Goal: Task Accomplishment & Management: Manage account settings

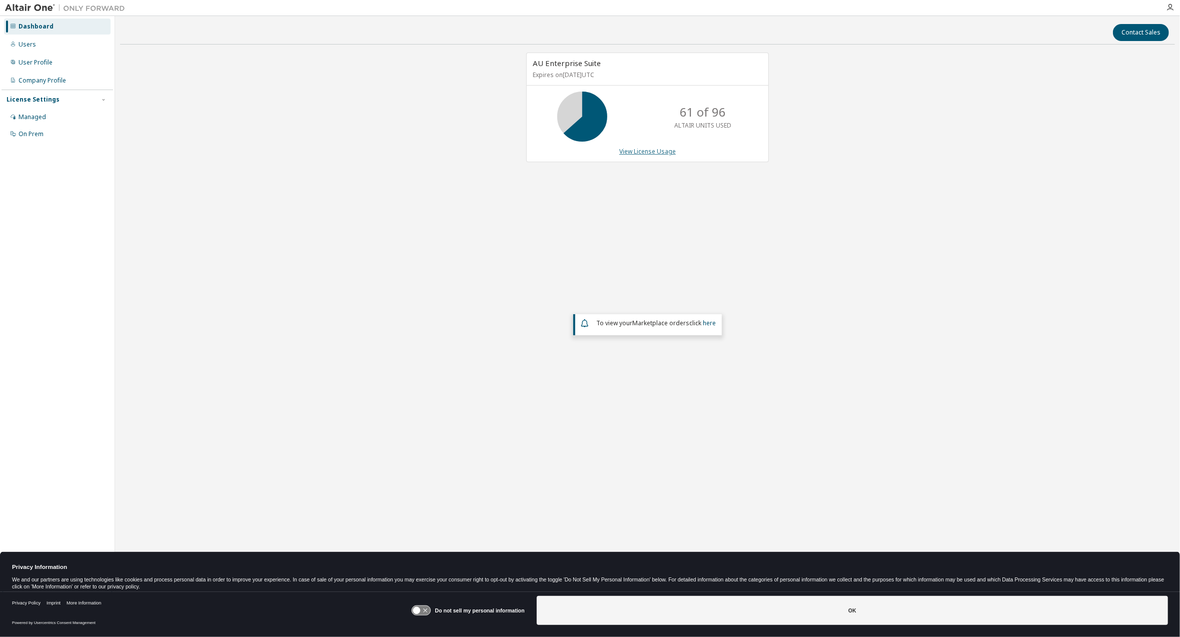
click at [653, 149] on link "View License Usage" at bounding box center [647, 151] width 57 height 9
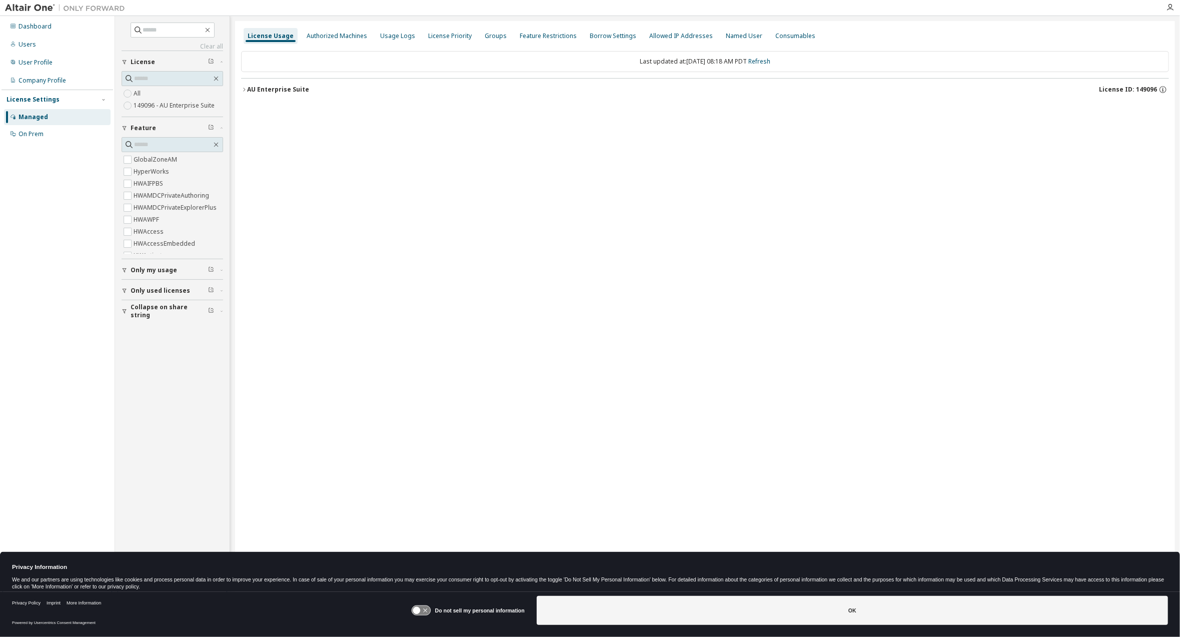
click at [242, 89] on icon "button" at bounding box center [244, 90] width 6 height 6
click at [244, 88] on icon "button" at bounding box center [244, 90] width 2 height 4
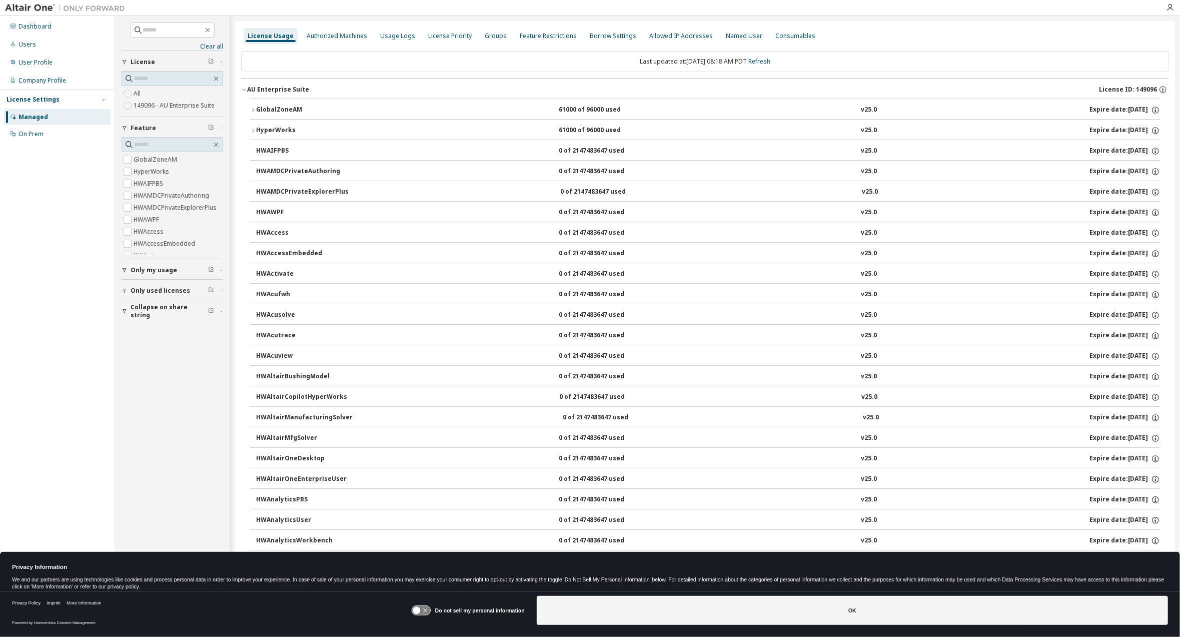
click at [250, 110] on icon "button" at bounding box center [253, 110] width 6 height 6
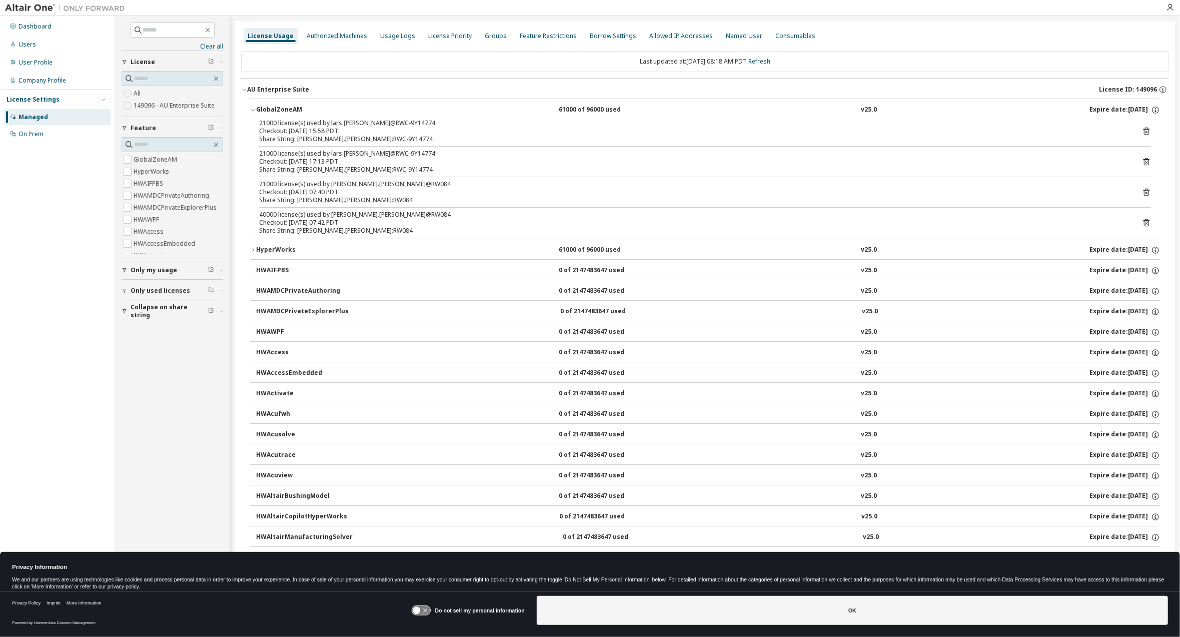
click at [253, 248] on icon "button" at bounding box center [253, 250] width 6 height 6
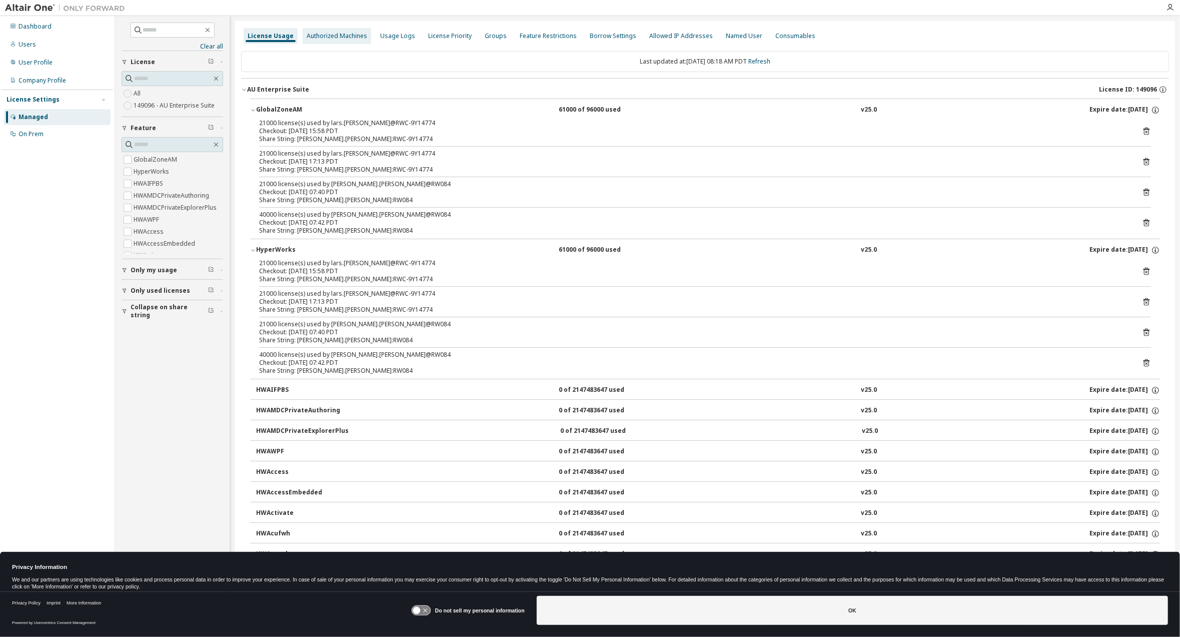
click at [336, 33] on div "Authorized Machines" at bounding box center [337, 36] width 61 height 8
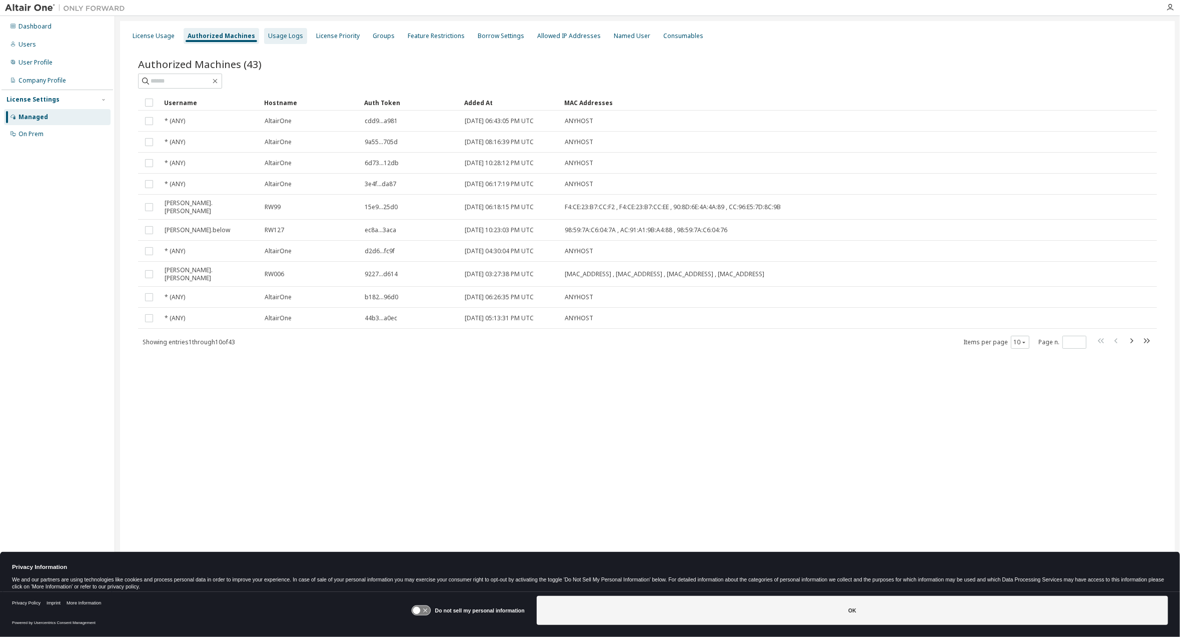
click at [290, 36] on div "Usage Logs" at bounding box center [285, 36] width 35 height 8
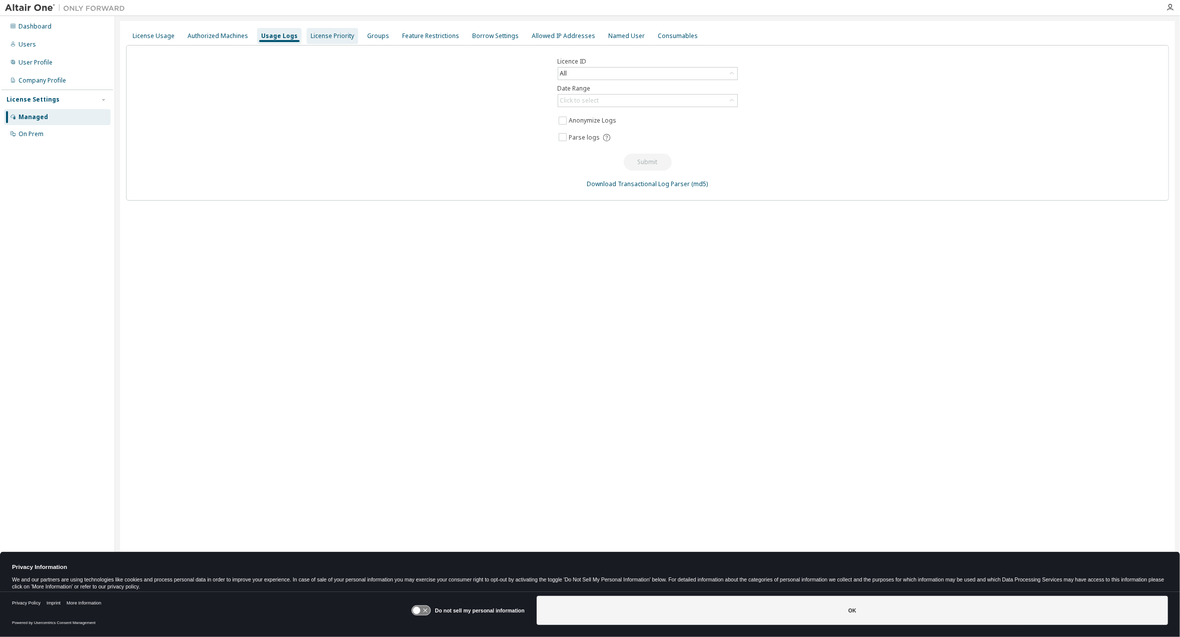
click at [329, 36] on div "License Priority" at bounding box center [333, 36] width 44 height 8
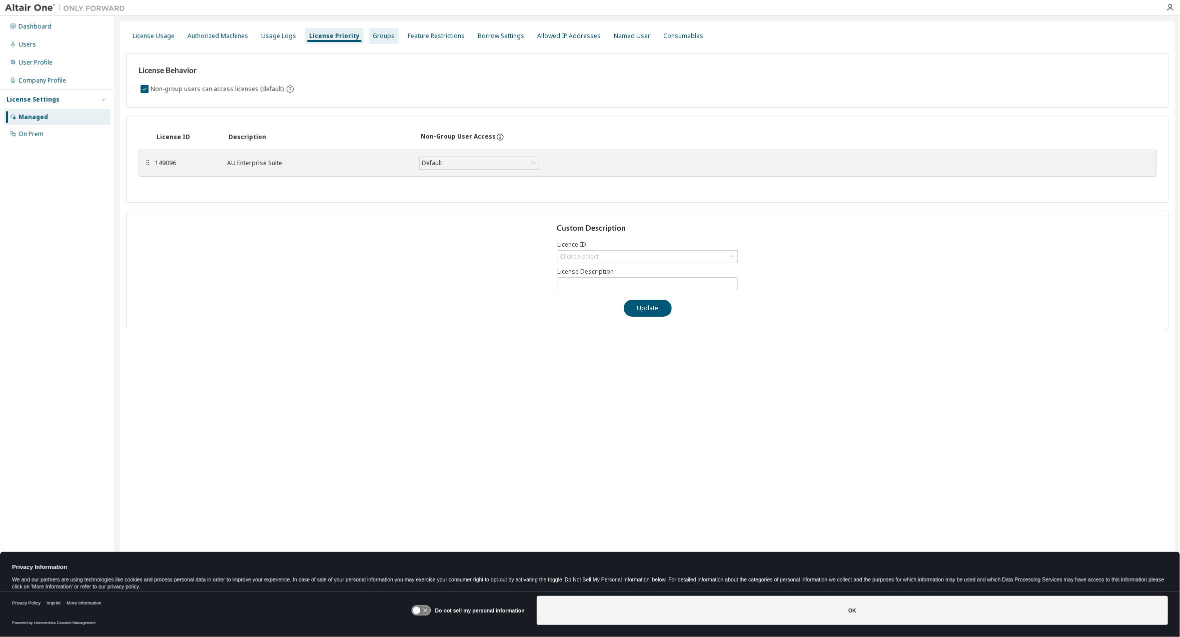
click at [377, 36] on div "Groups" at bounding box center [384, 36] width 22 height 8
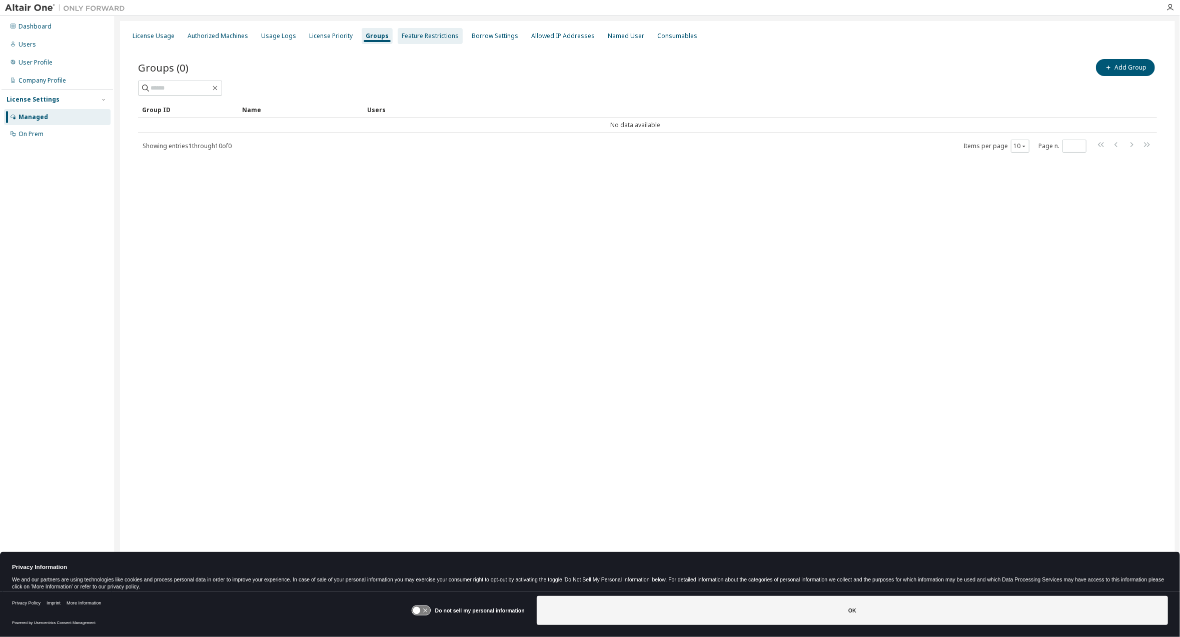
click at [432, 35] on div "Feature Restrictions" at bounding box center [430, 36] width 57 height 8
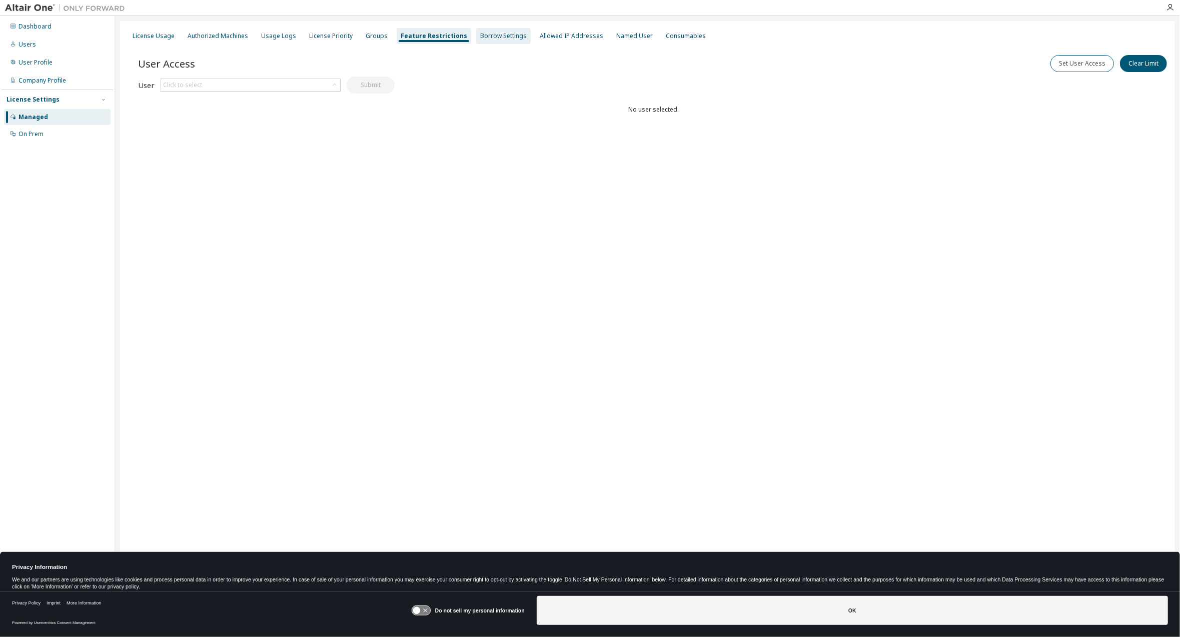
click at [497, 34] on div "Borrow Settings" at bounding box center [503, 36] width 47 height 8
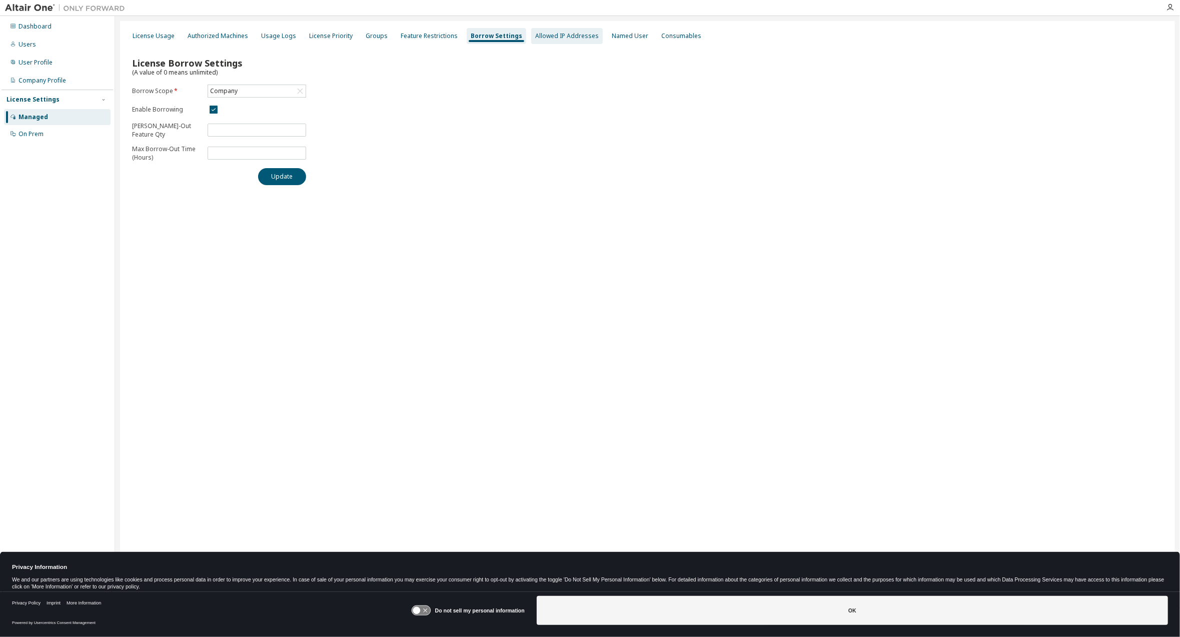
click at [553, 34] on div "Allowed IP Addresses" at bounding box center [567, 36] width 64 height 8
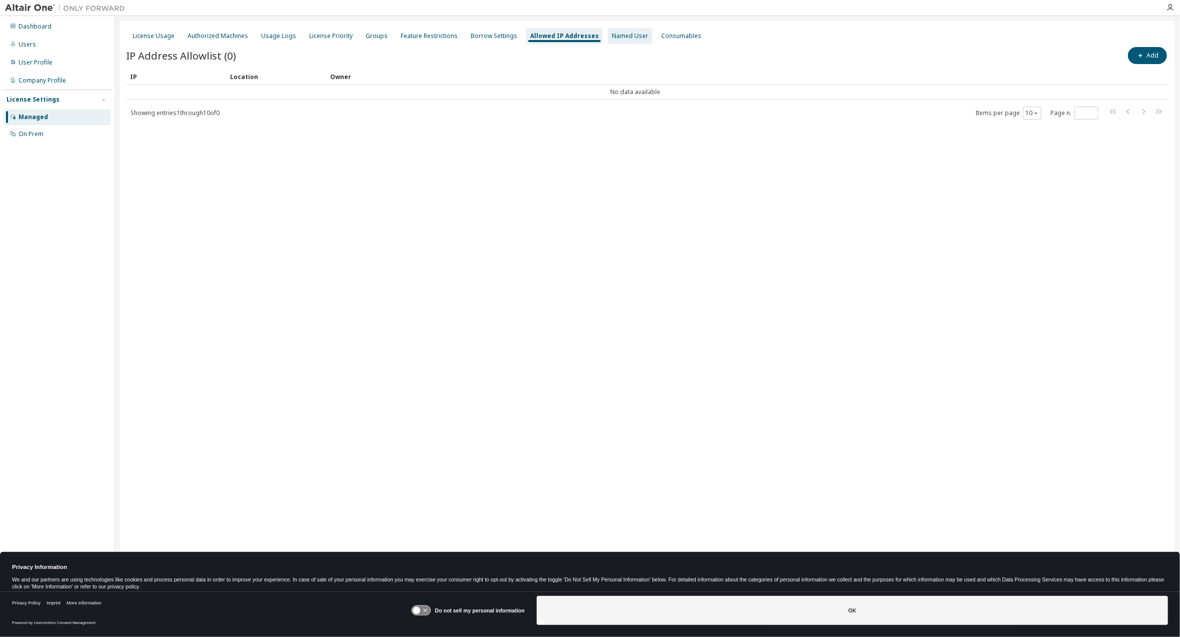
click at [627, 34] on div "Named User" at bounding box center [630, 36] width 37 height 8
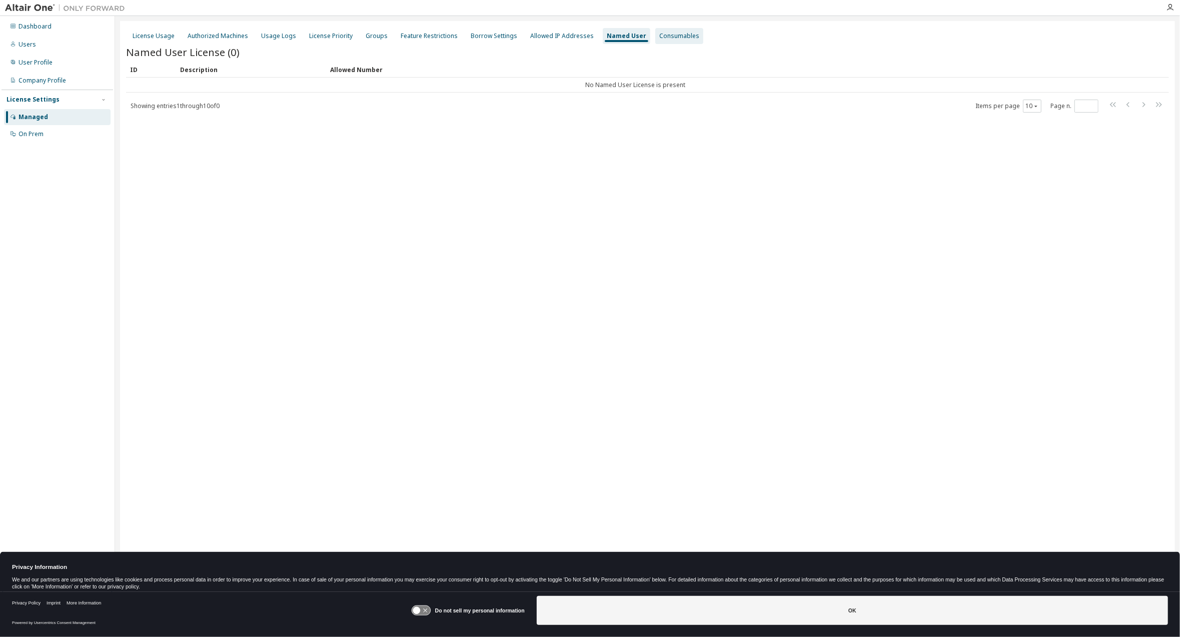
click at [673, 37] on div "Consumables" at bounding box center [679, 36] width 40 height 8
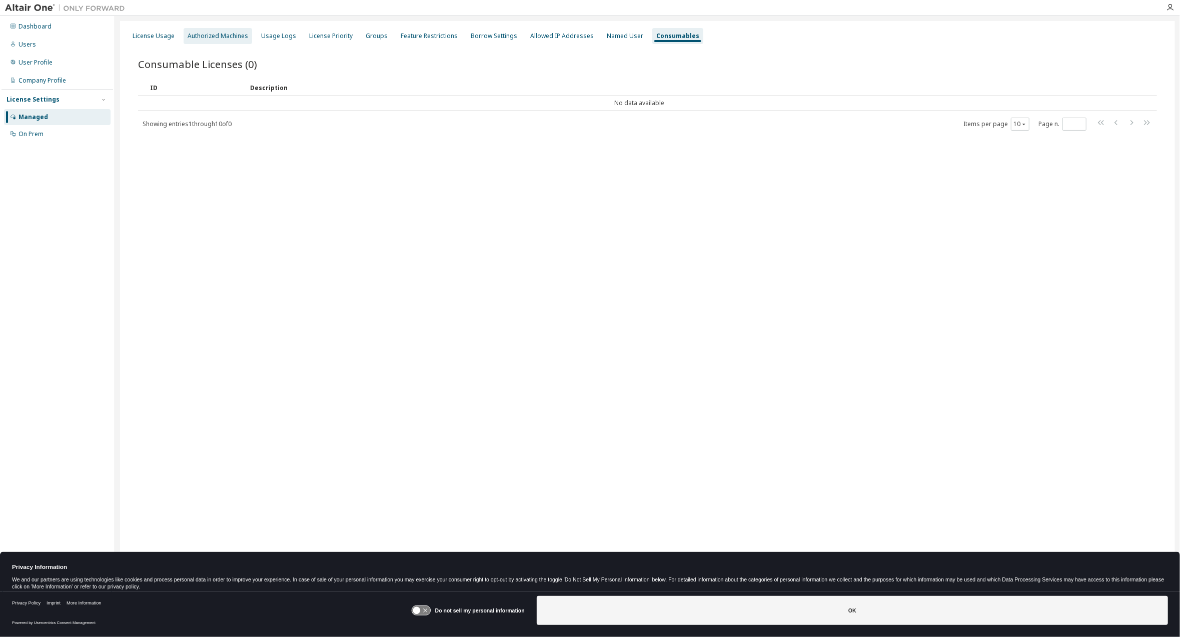
click at [210, 40] on div "Authorized Machines" at bounding box center [218, 36] width 61 height 8
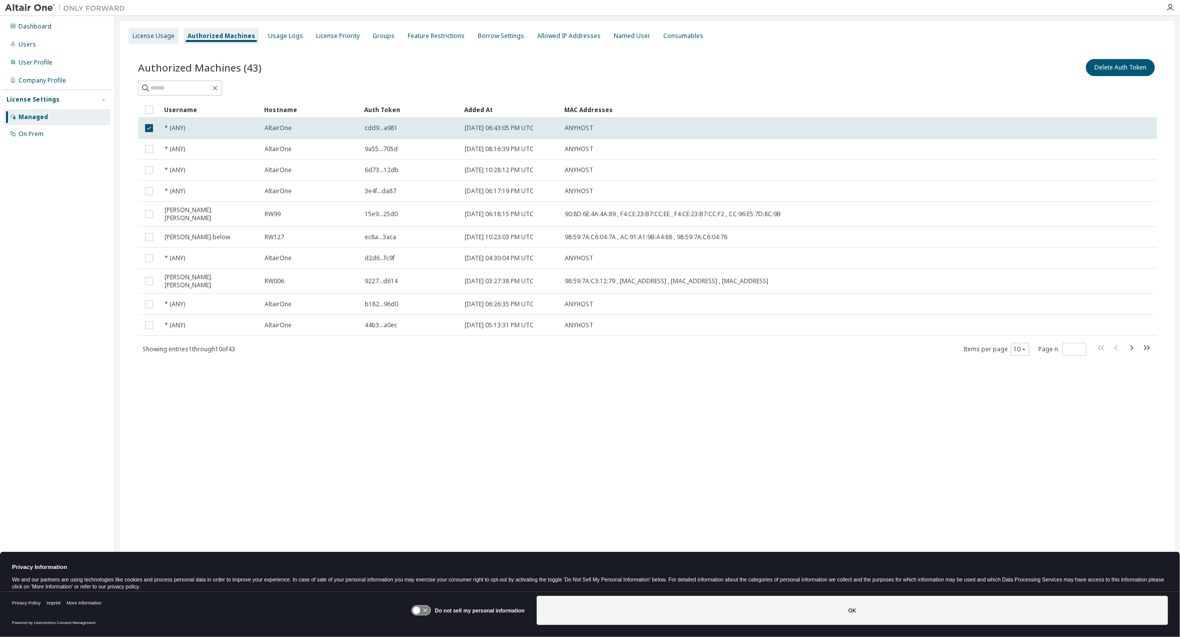
click at [154, 36] on div "License Usage" at bounding box center [154, 36] width 42 height 8
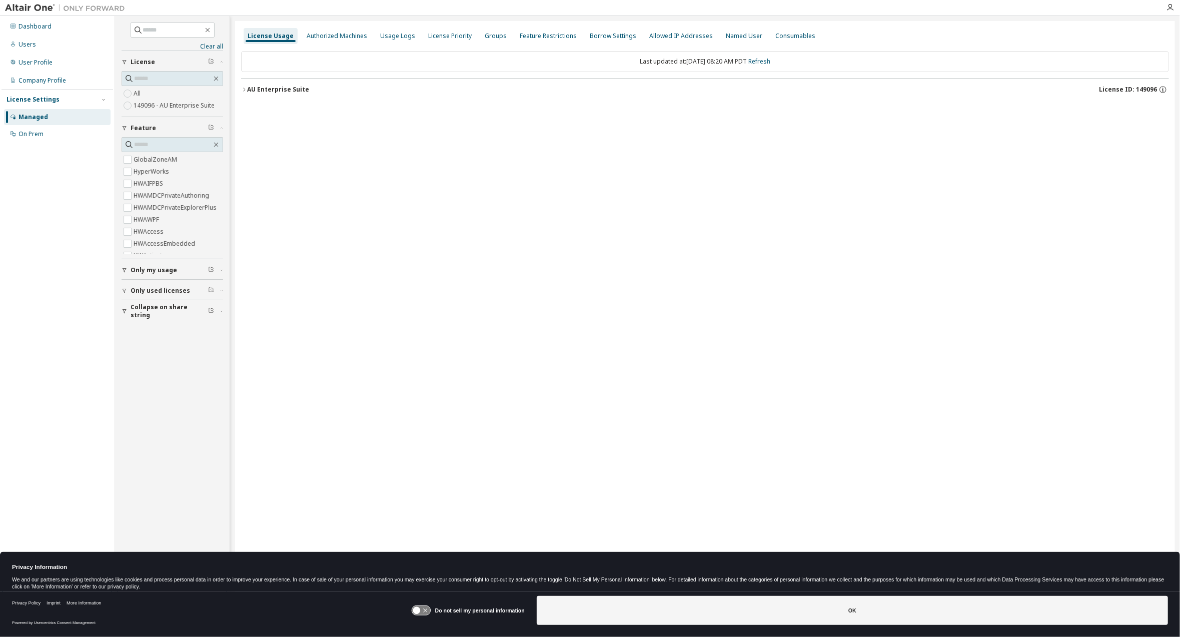
click at [244, 92] on icon "button" at bounding box center [244, 90] width 6 height 6
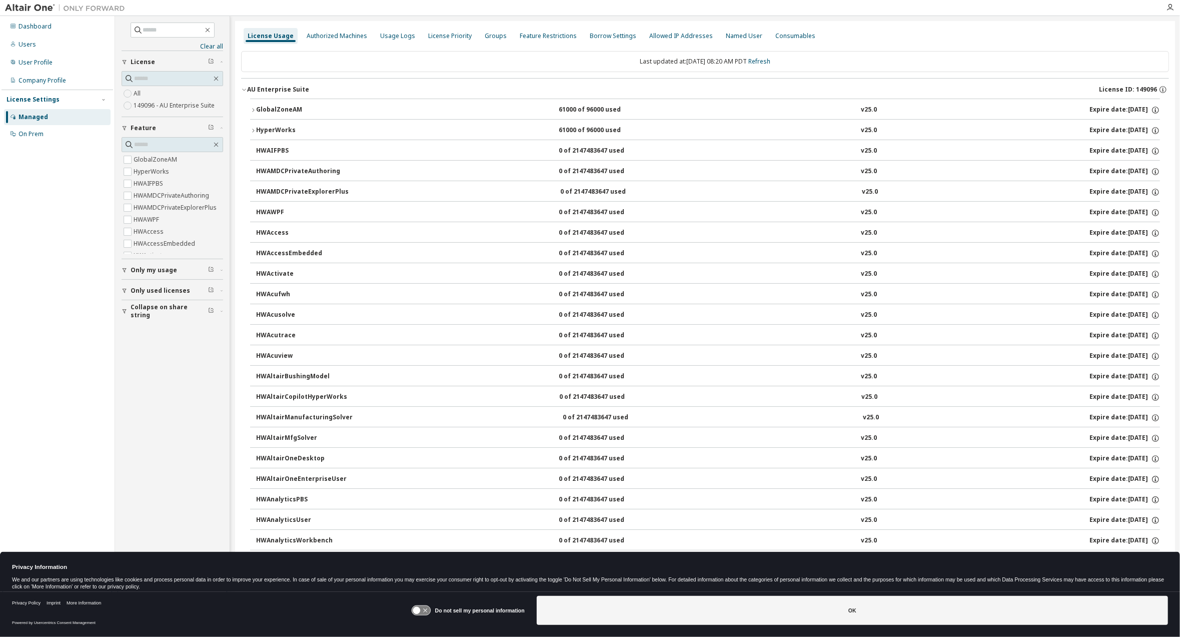
click at [257, 110] on div "GlobalZoneAM" at bounding box center [301, 110] width 90 height 9
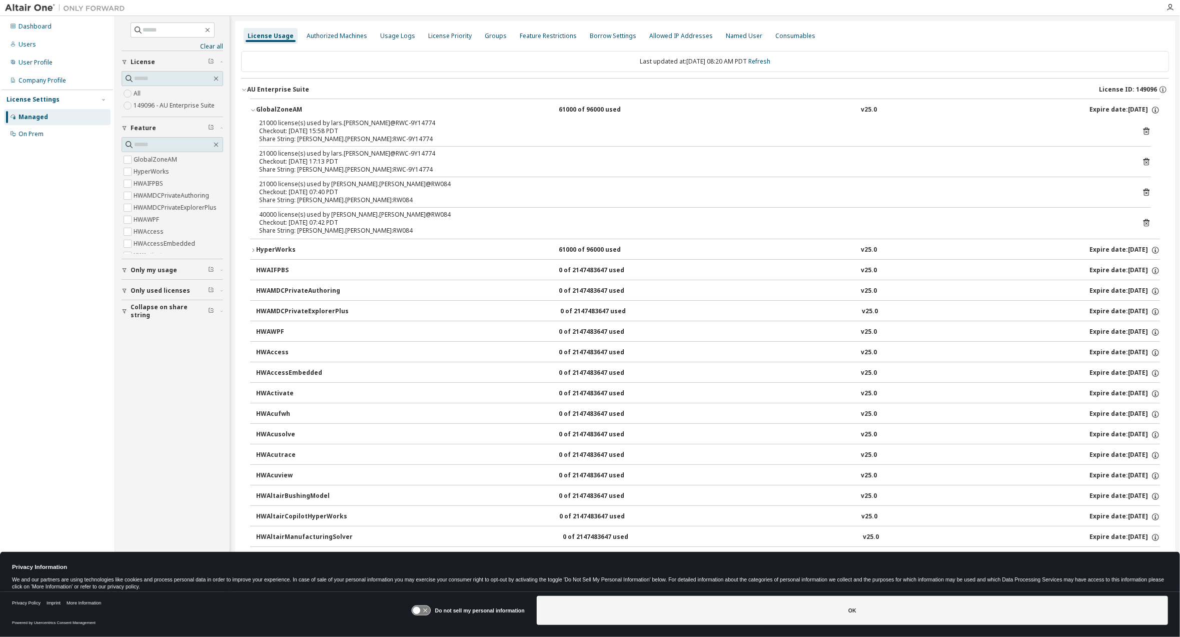
click at [255, 252] on icon "button" at bounding box center [253, 250] width 6 height 6
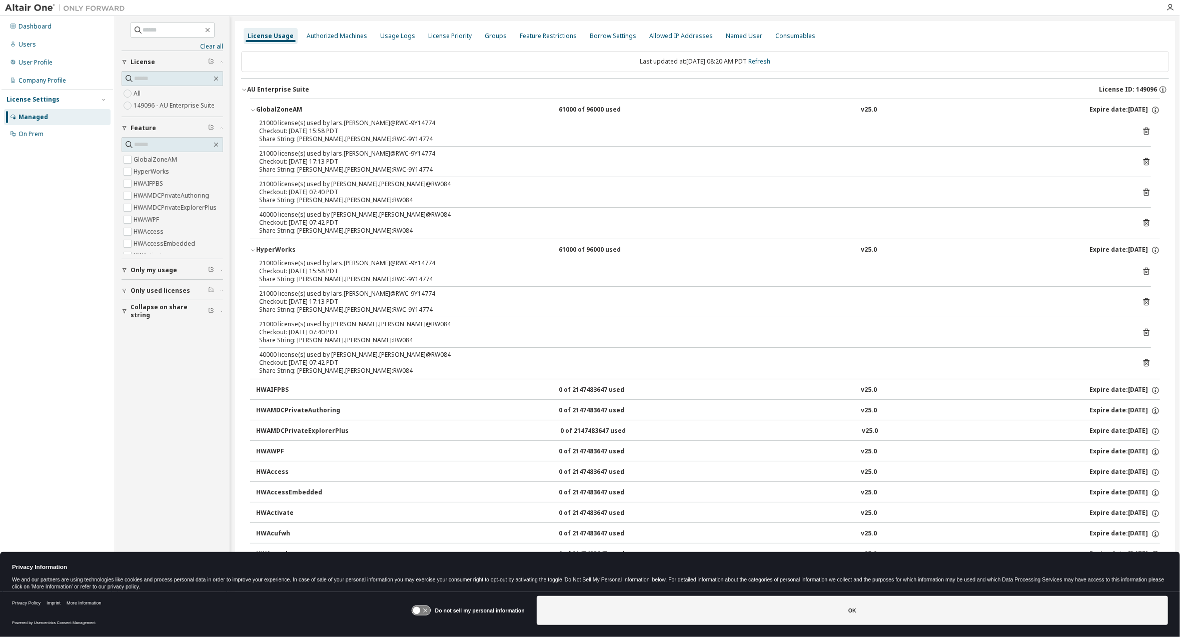
click at [1142, 269] on icon at bounding box center [1146, 271] width 9 height 9
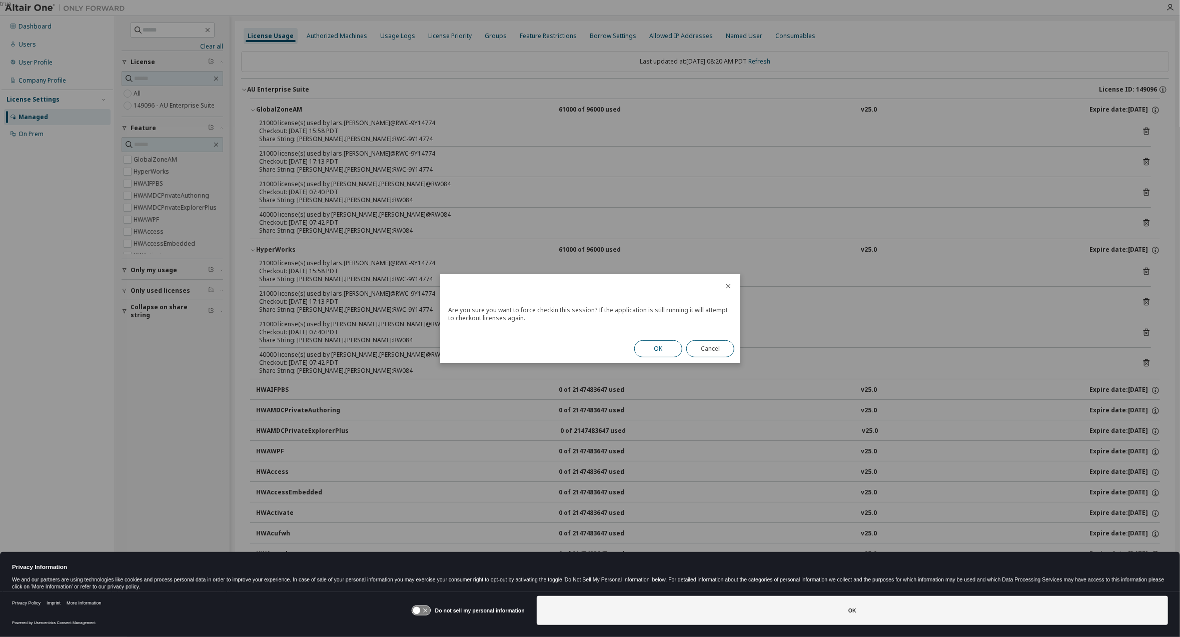
click at [658, 348] on button "OK" at bounding box center [658, 348] width 48 height 17
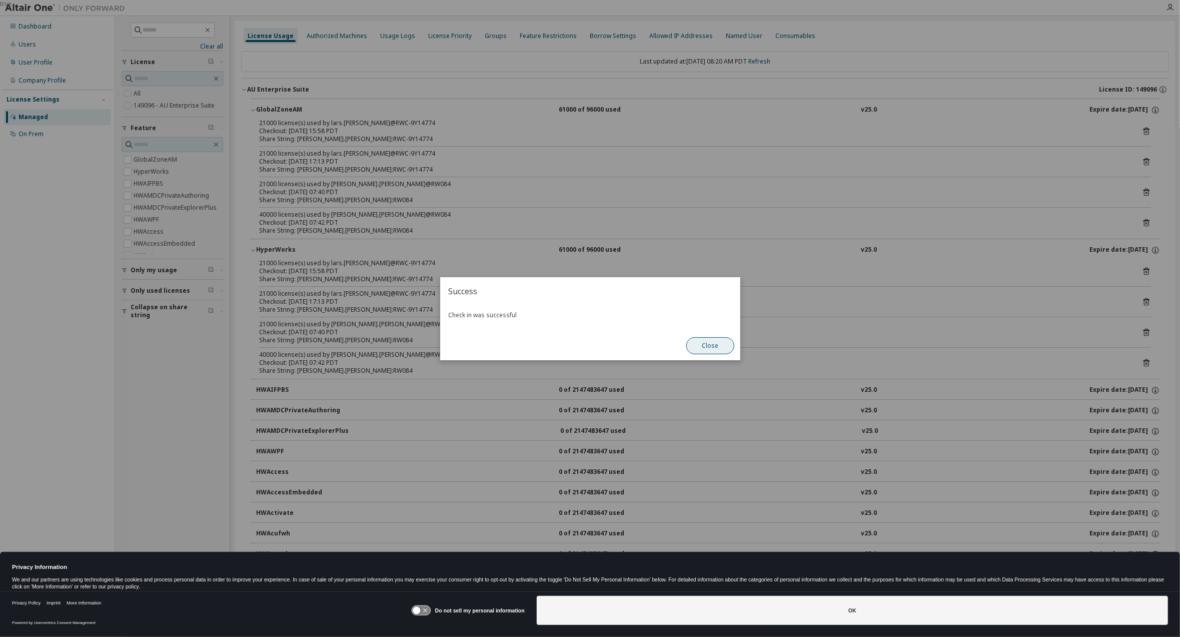
click at [715, 346] on button "Close" at bounding box center [710, 345] width 48 height 17
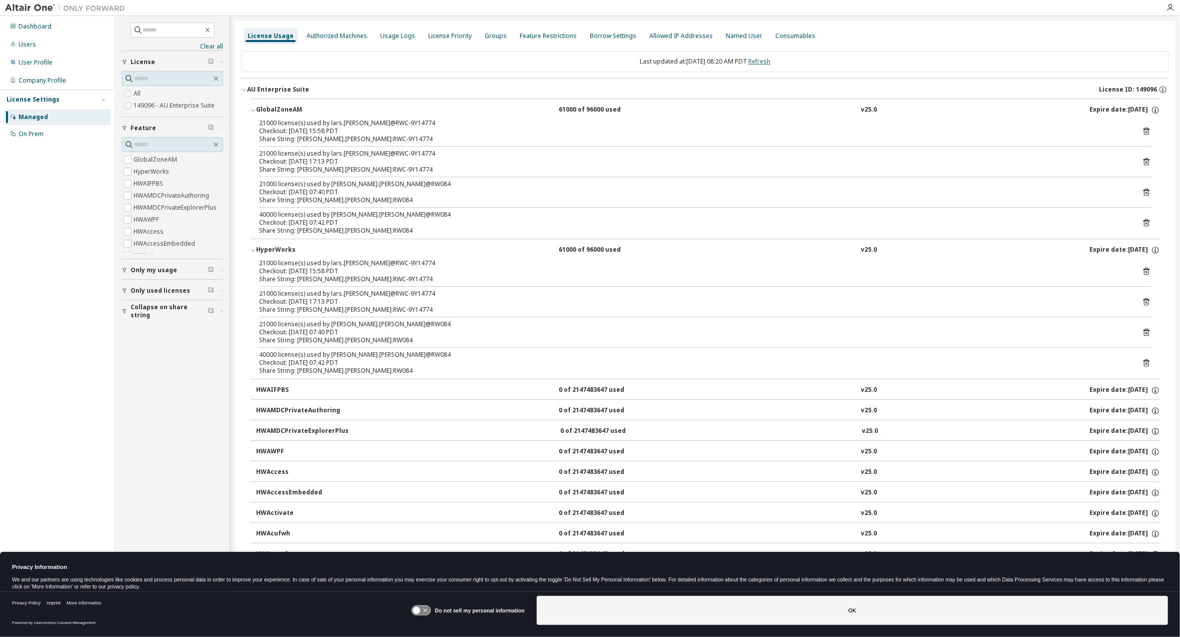
click at [767, 61] on link "Refresh" at bounding box center [759, 61] width 22 height 9
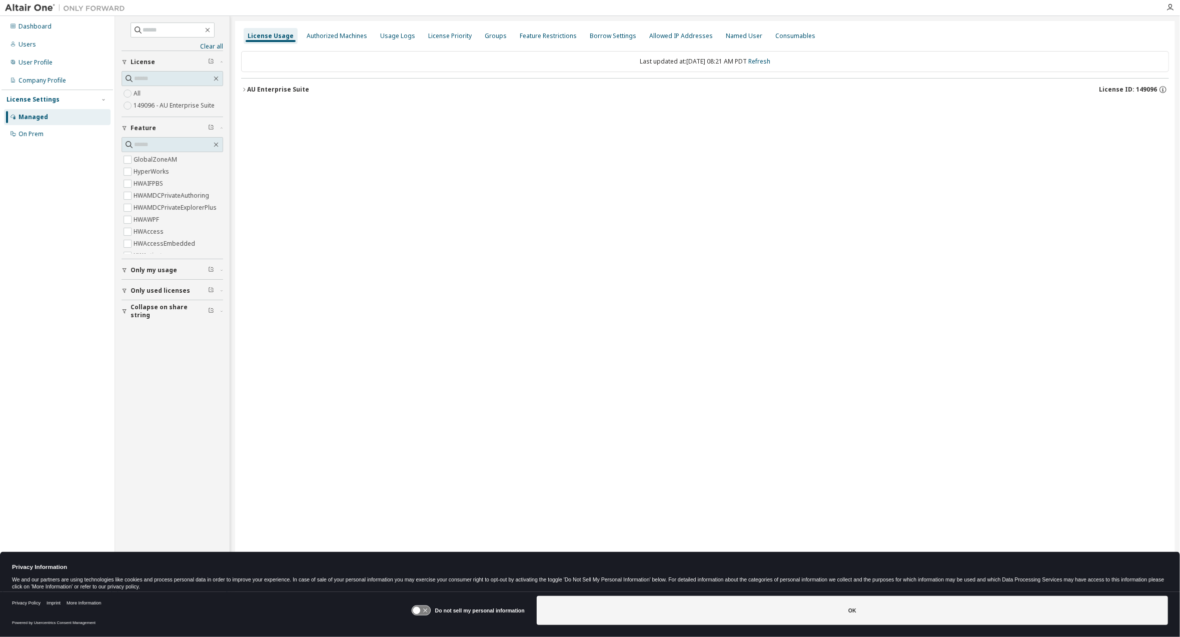
click at [245, 88] on icon "button" at bounding box center [244, 90] width 6 height 6
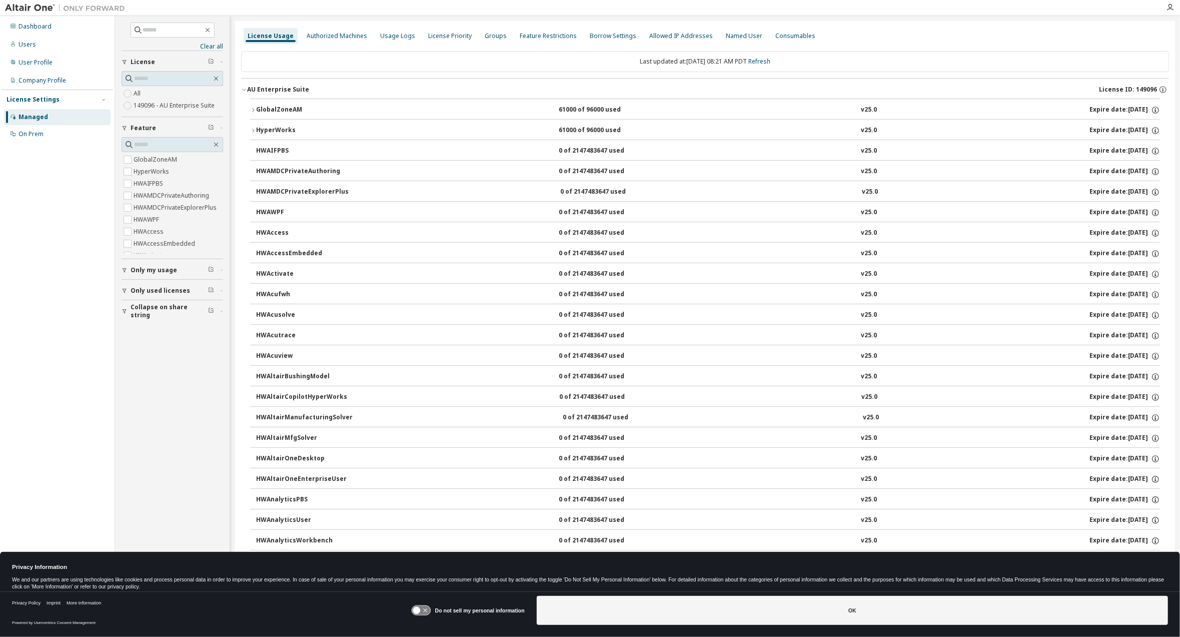
click at [253, 107] on icon "button" at bounding box center [253, 110] width 6 height 6
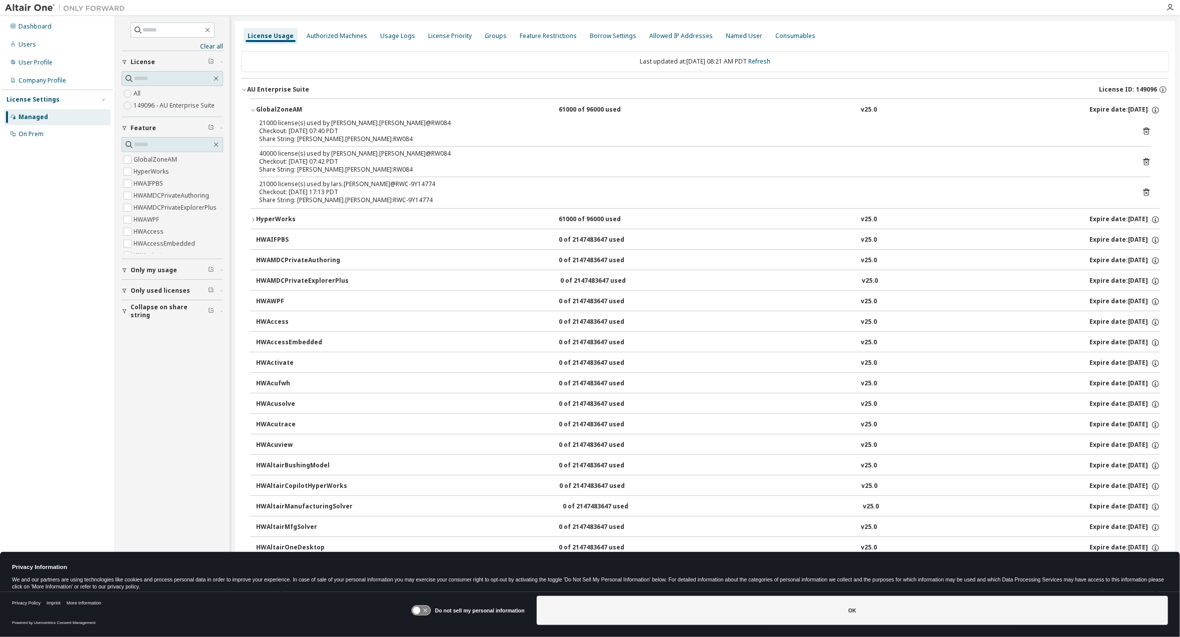
click at [254, 221] on icon "button" at bounding box center [253, 220] width 6 height 6
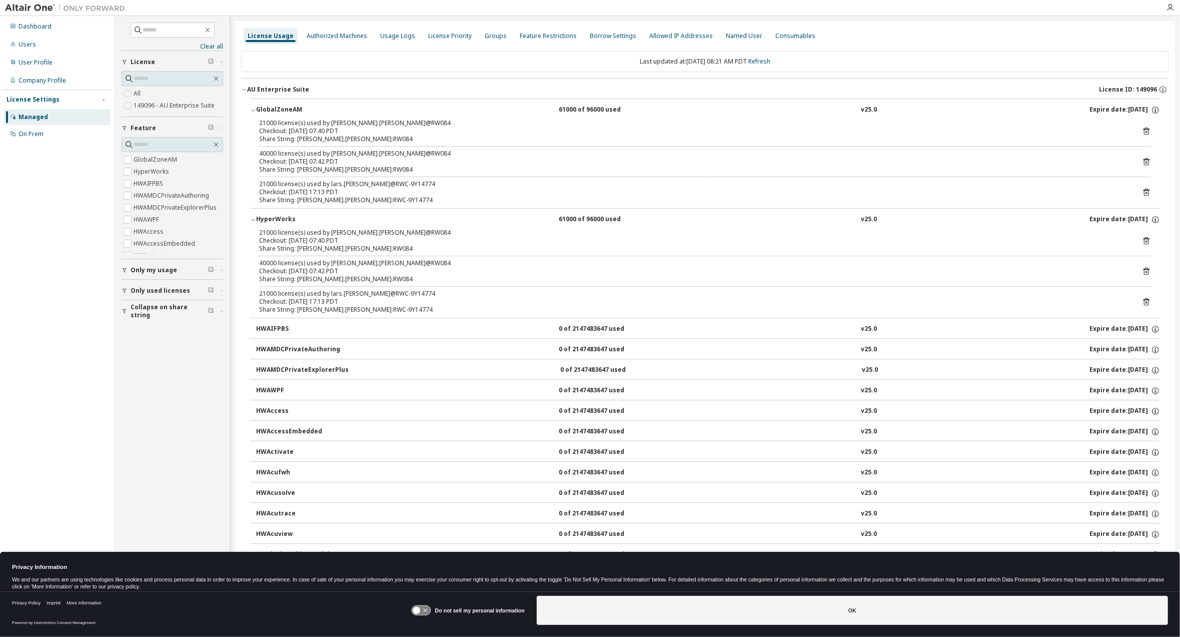
click at [1142, 130] on icon at bounding box center [1146, 131] width 9 height 9
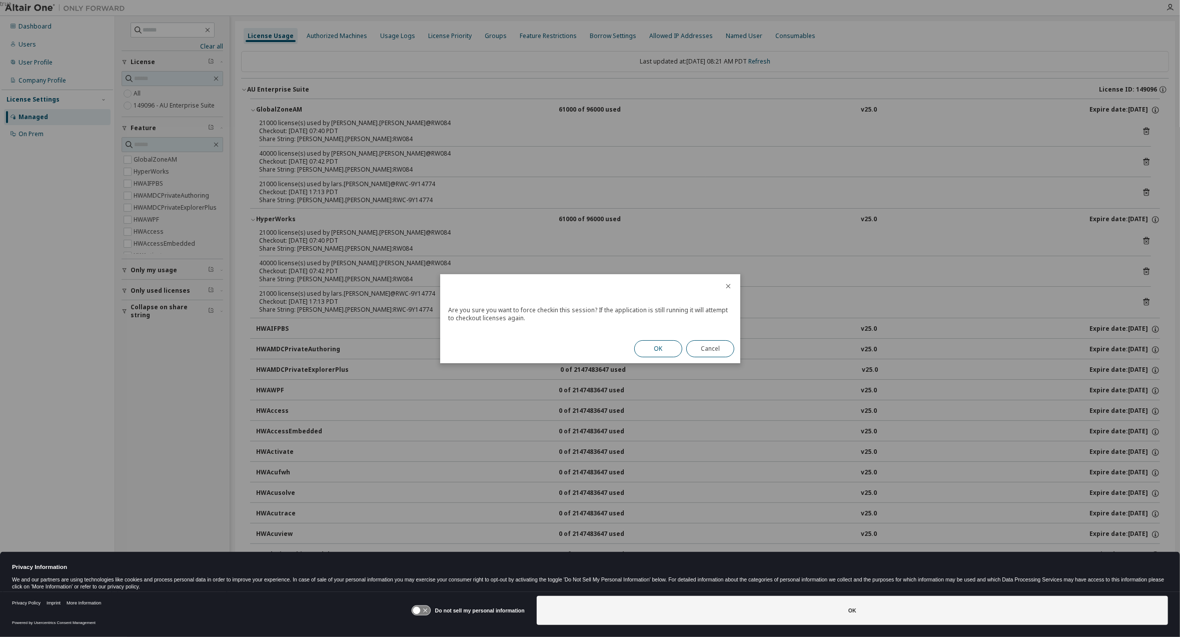
click at [661, 348] on button "OK" at bounding box center [658, 348] width 48 height 17
click at [726, 336] on div "Close" at bounding box center [710, 345] width 60 height 29
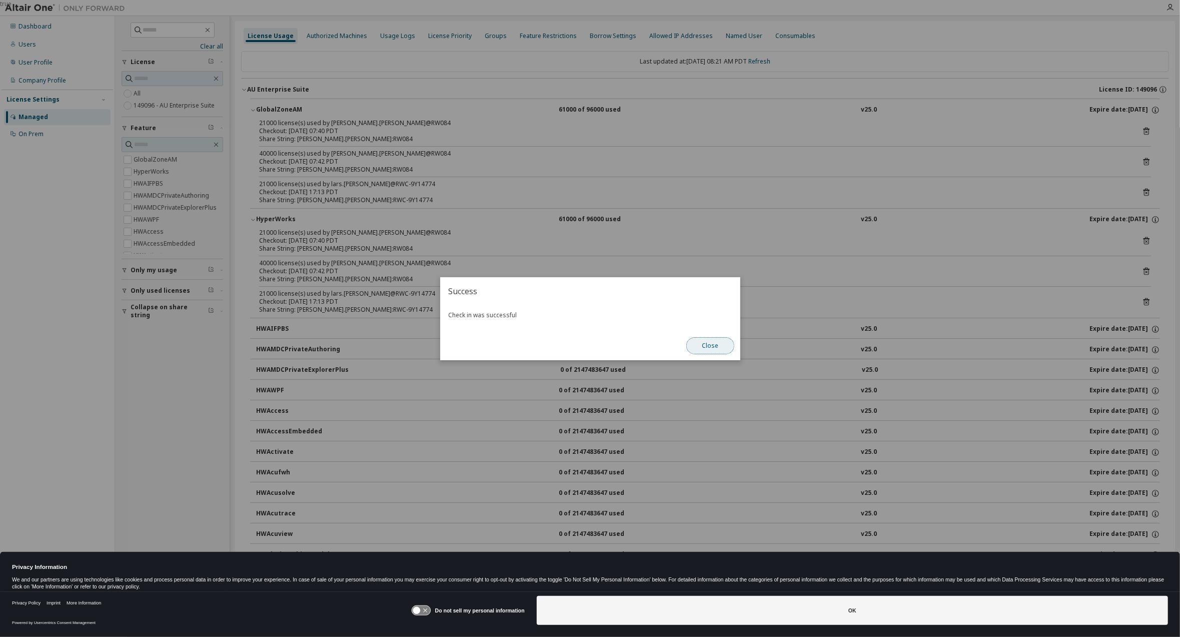
click at [701, 348] on button "Close" at bounding box center [710, 345] width 48 height 17
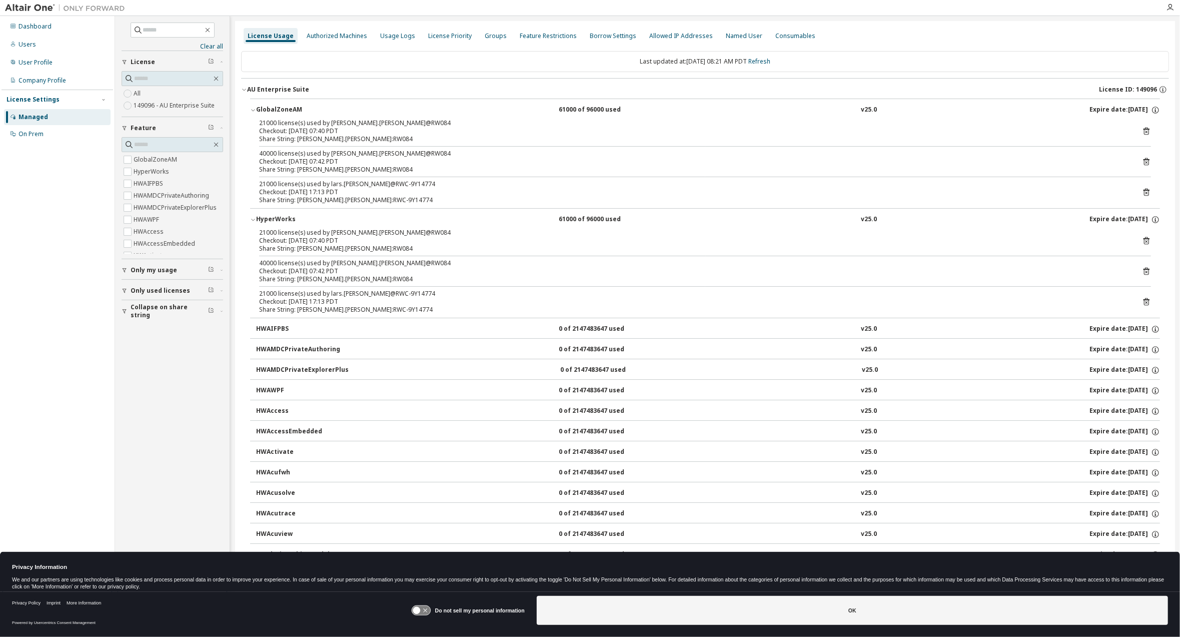
click at [1143, 161] on icon at bounding box center [1146, 162] width 6 height 8
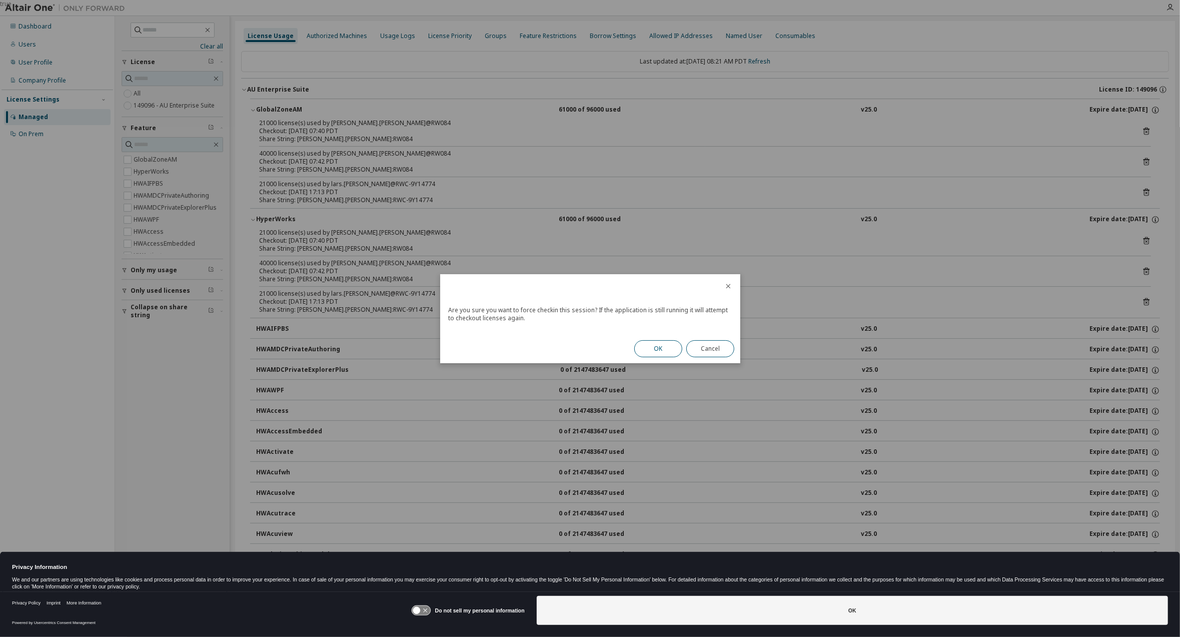
click at [654, 350] on button "OK" at bounding box center [658, 348] width 48 height 17
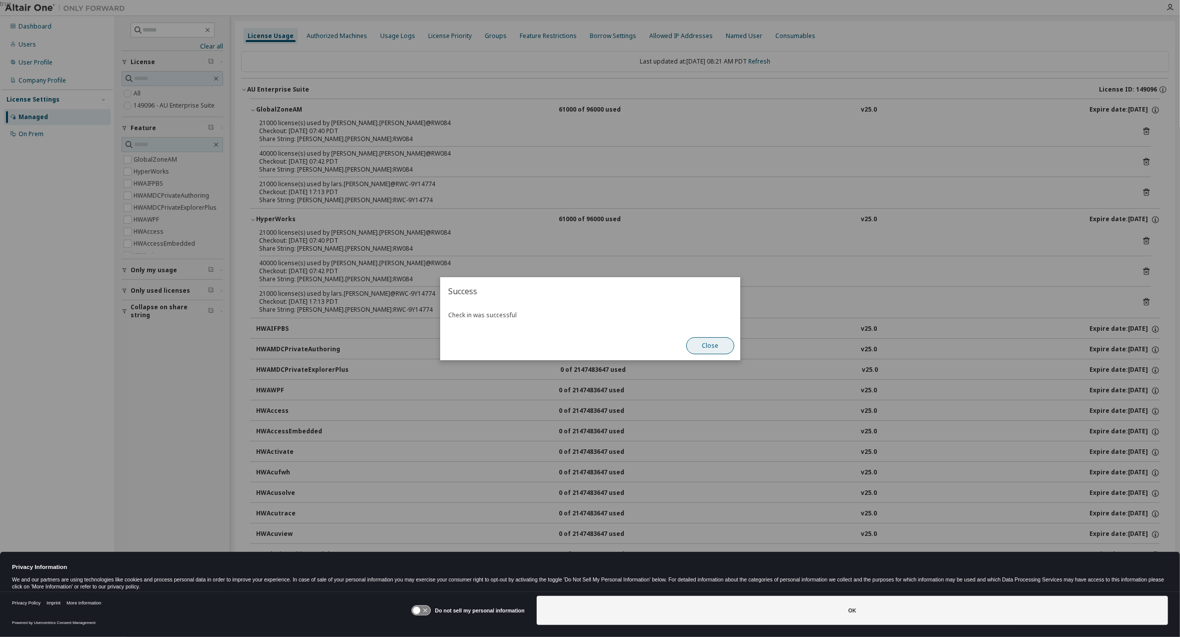
click at [706, 347] on button "Close" at bounding box center [710, 345] width 48 height 17
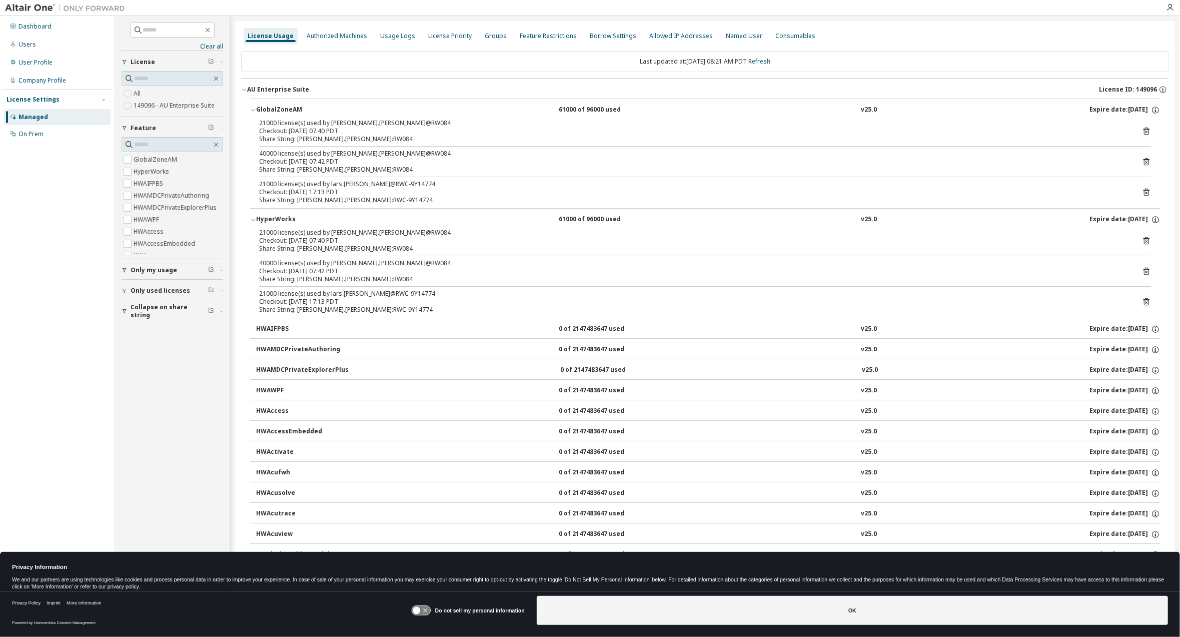
click at [1142, 192] on icon at bounding box center [1146, 192] width 9 height 9
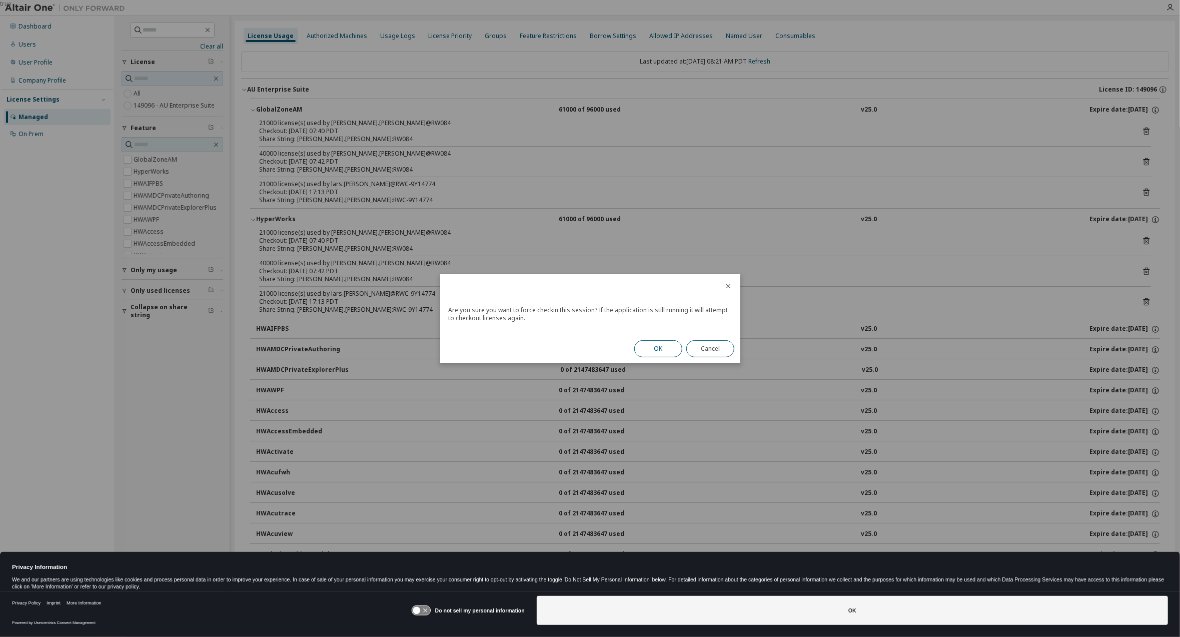
click at [676, 345] on button "OK" at bounding box center [658, 348] width 48 height 17
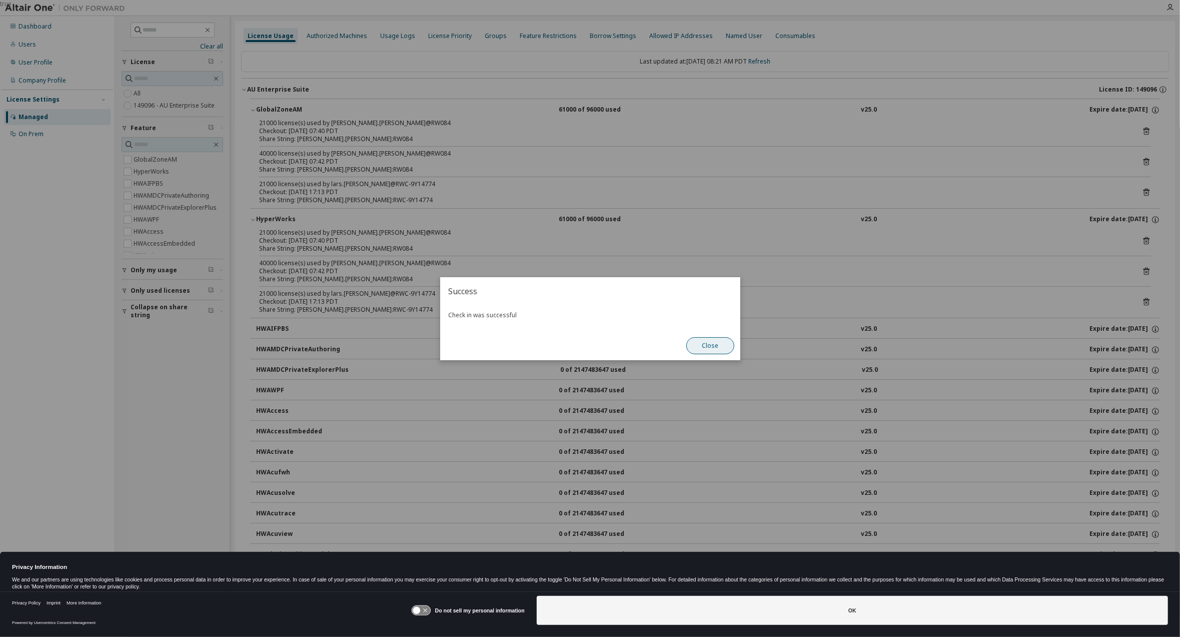
click at [713, 348] on button "Close" at bounding box center [710, 345] width 48 height 17
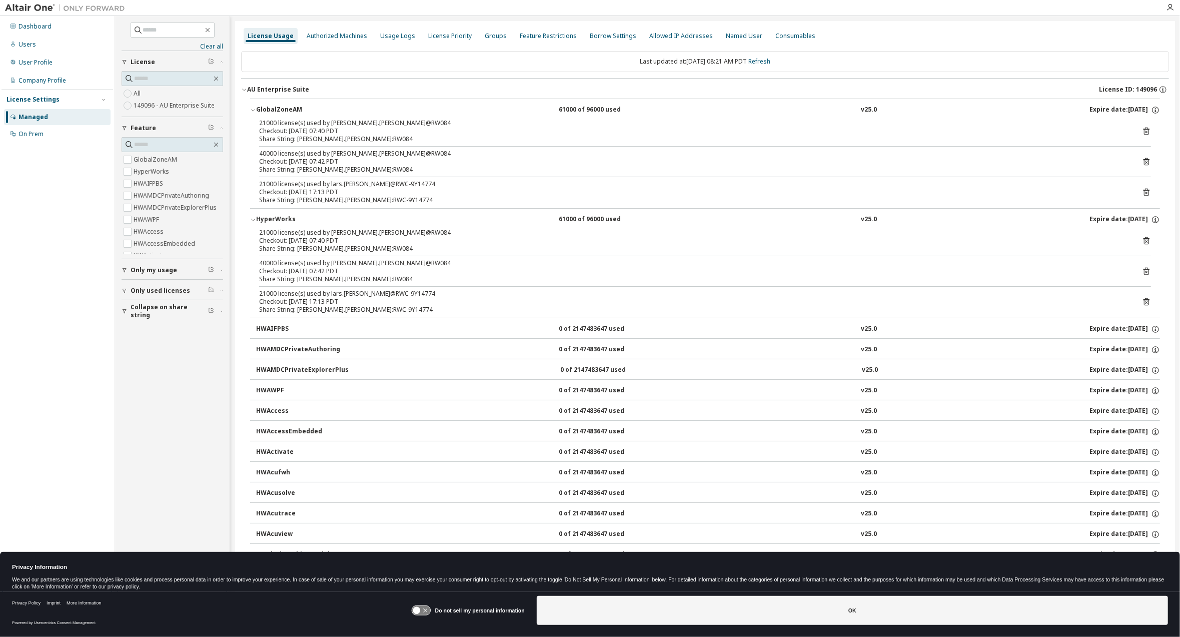
click at [1142, 239] on icon at bounding box center [1146, 240] width 9 height 9
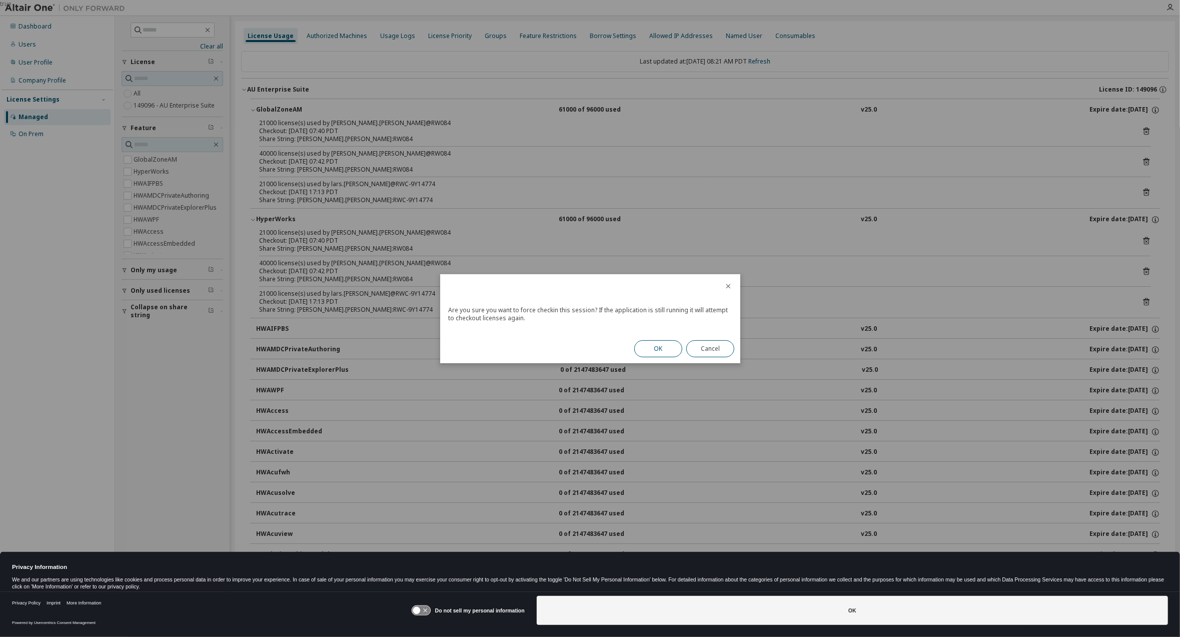
click at [648, 351] on button "OK" at bounding box center [658, 348] width 48 height 17
drag, startPoint x: 691, startPoint y: 347, endPoint x: 732, endPoint y: 342, distance: 41.3
click at [692, 347] on button "Close" at bounding box center [710, 345] width 48 height 17
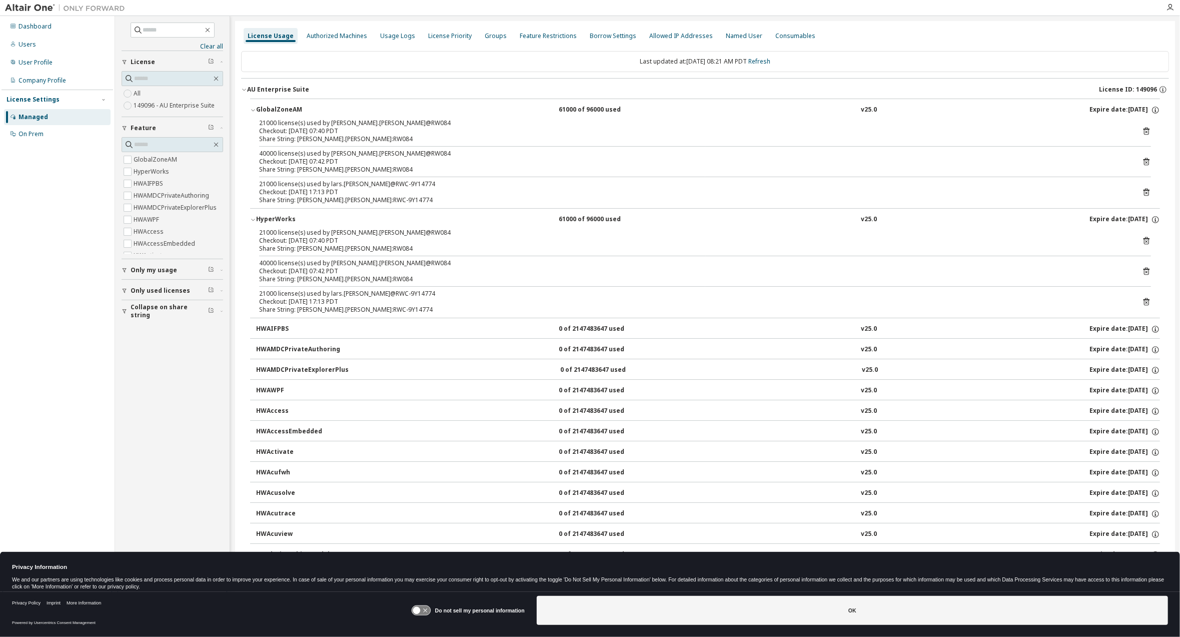
click at [1142, 274] on icon at bounding box center [1146, 271] width 9 height 9
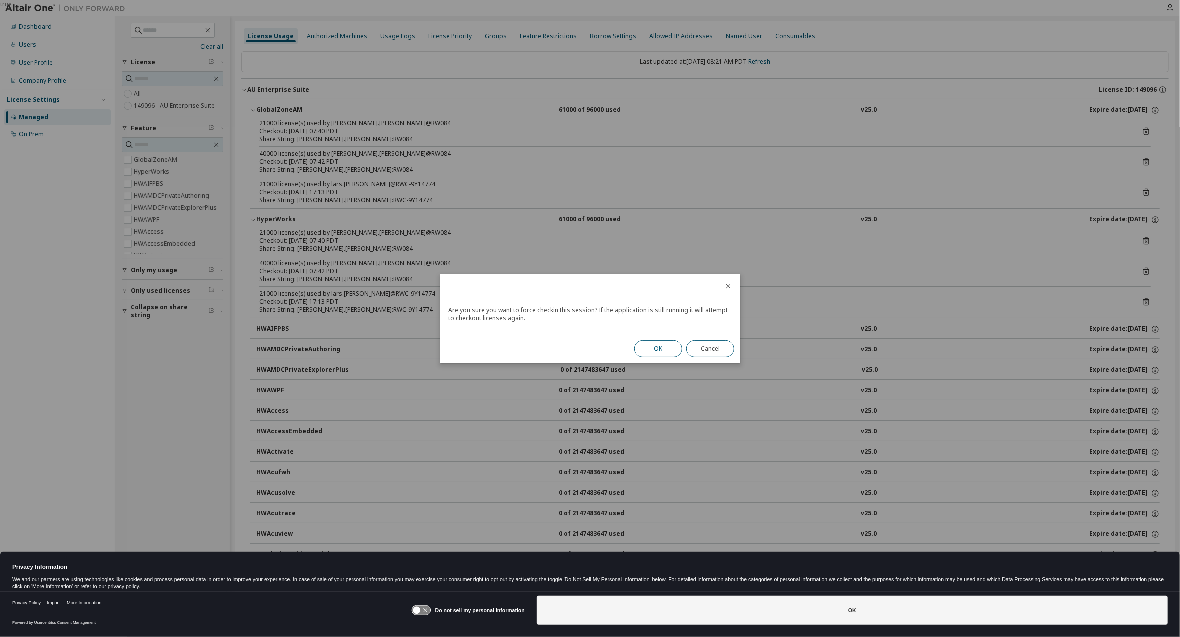
click at [670, 348] on button "OK" at bounding box center [658, 348] width 48 height 17
click at [703, 344] on button "Close" at bounding box center [710, 345] width 48 height 17
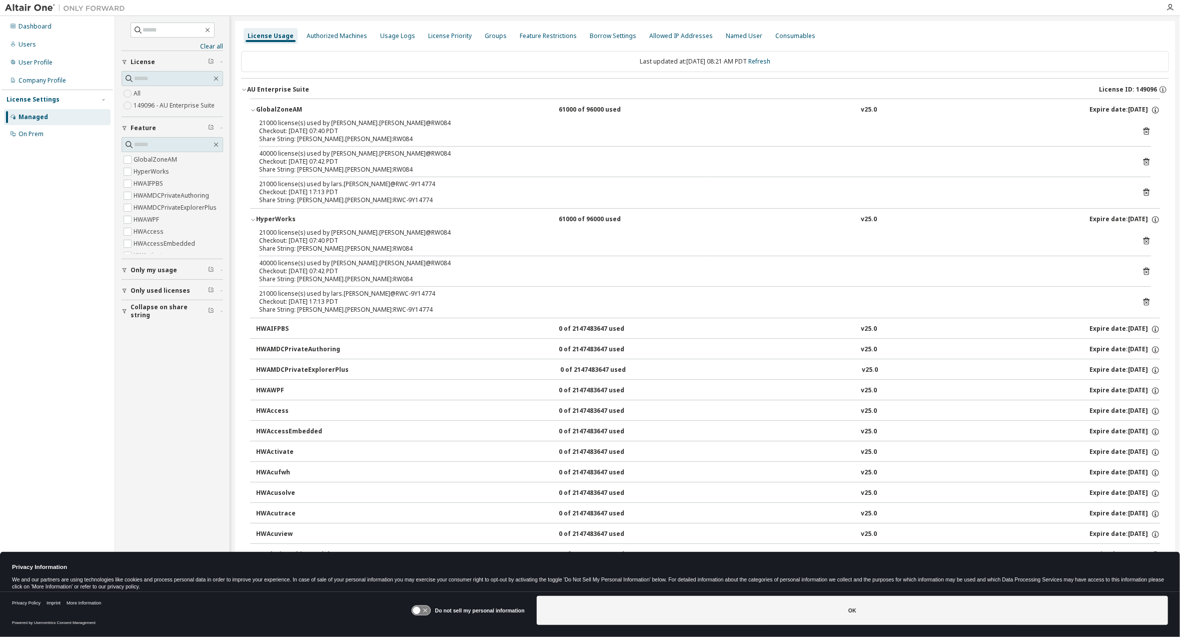
click at [1145, 301] on icon at bounding box center [1146, 302] width 3 height 3
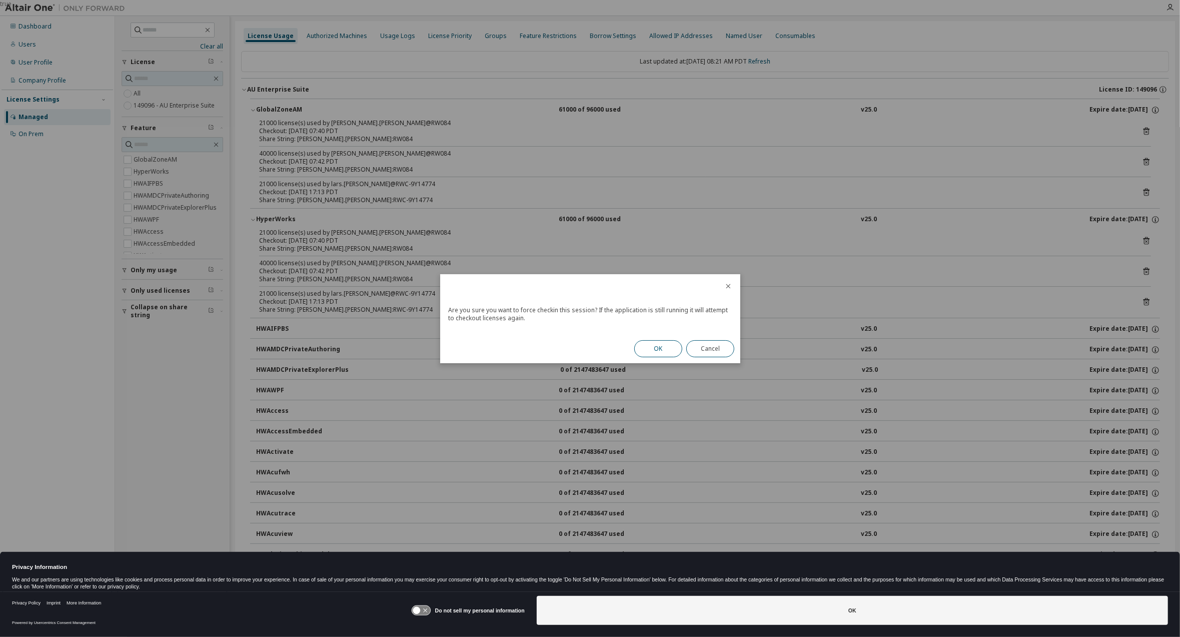
click at [672, 349] on button "OK" at bounding box center [658, 348] width 48 height 17
click at [707, 344] on button "Close" at bounding box center [710, 345] width 48 height 17
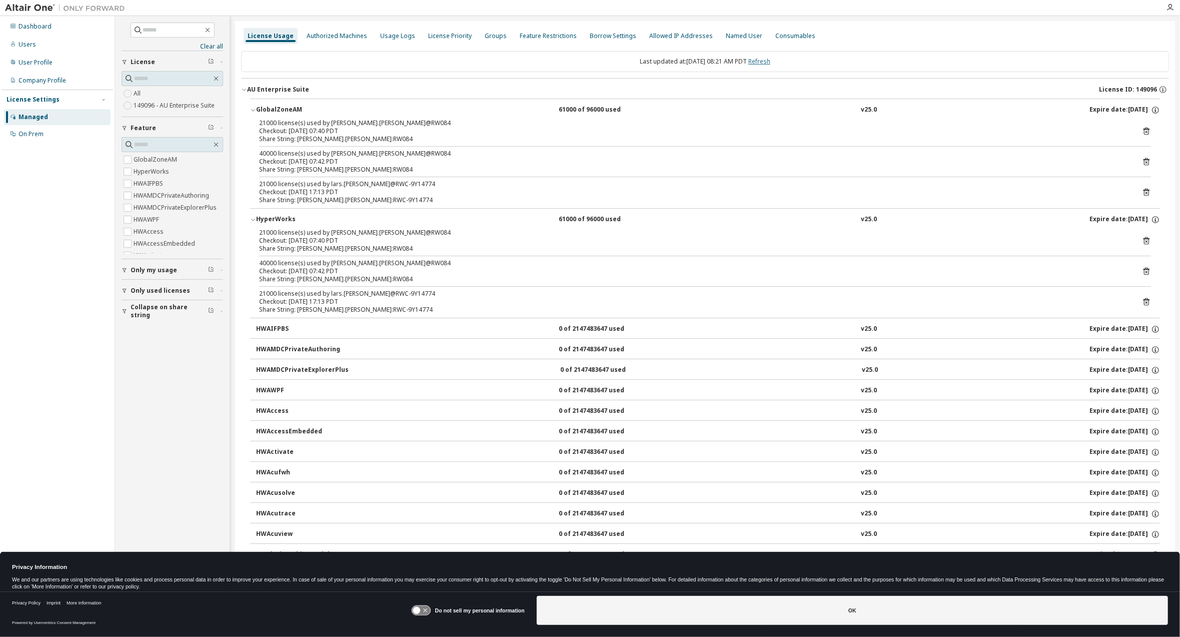
click at [770, 60] on link "Refresh" at bounding box center [759, 61] width 22 height 9
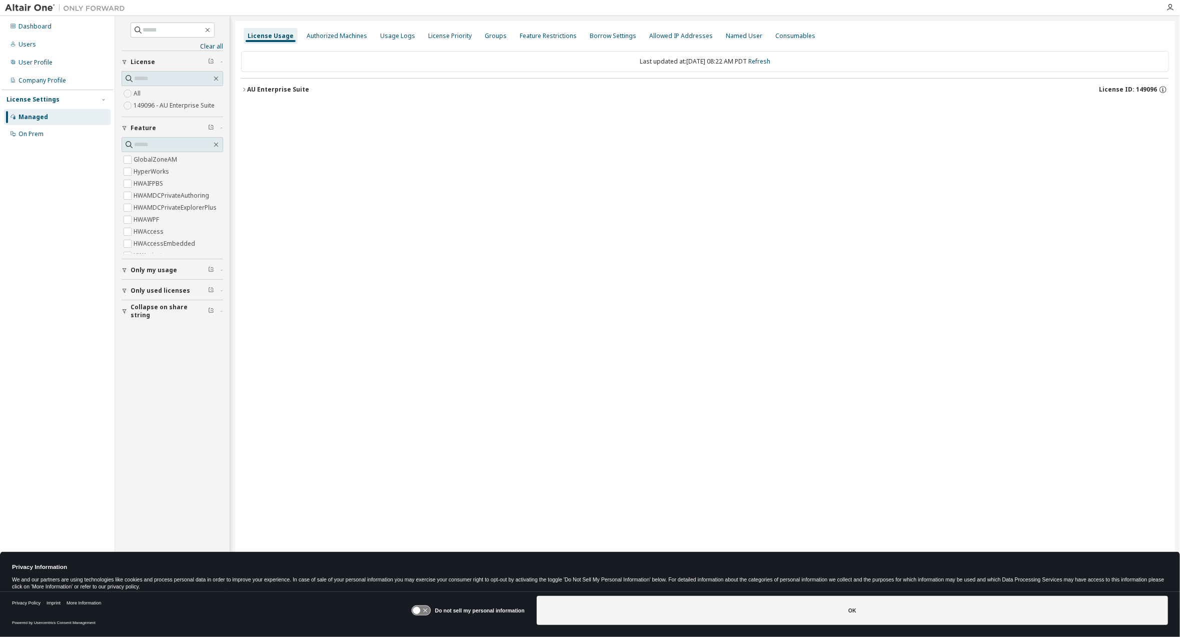
click at [243, 90] on icon "button" at bounding box center [244, 90] width 6 height 6
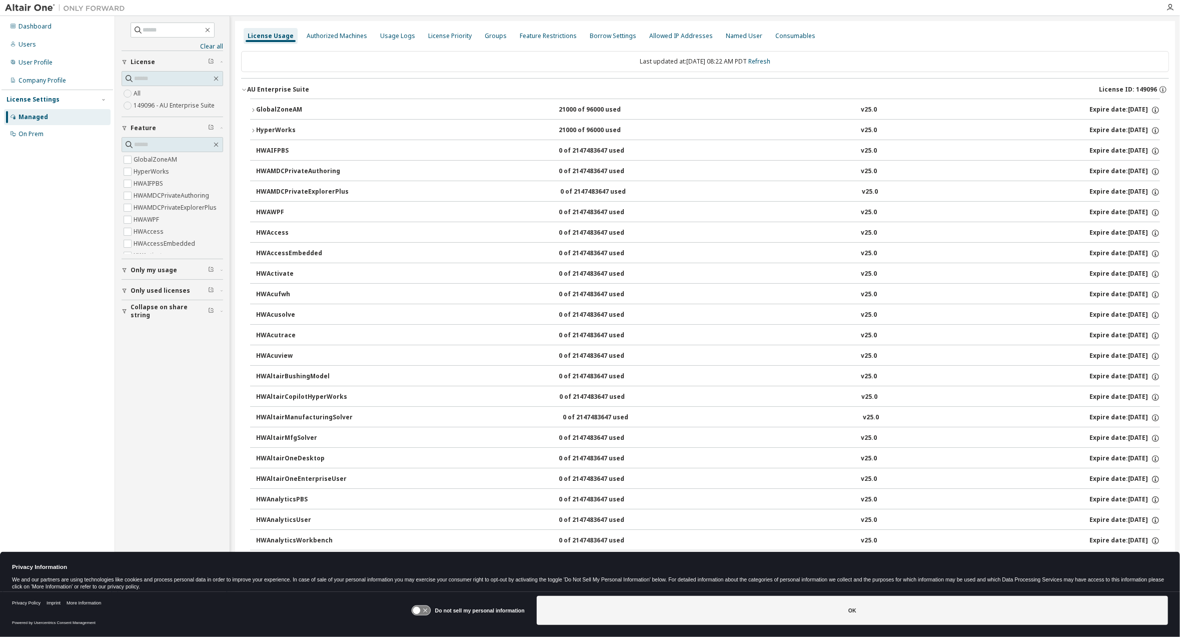
click at [251, 109] on icon "button" at bounding box center [253, 110] width 6 height 6
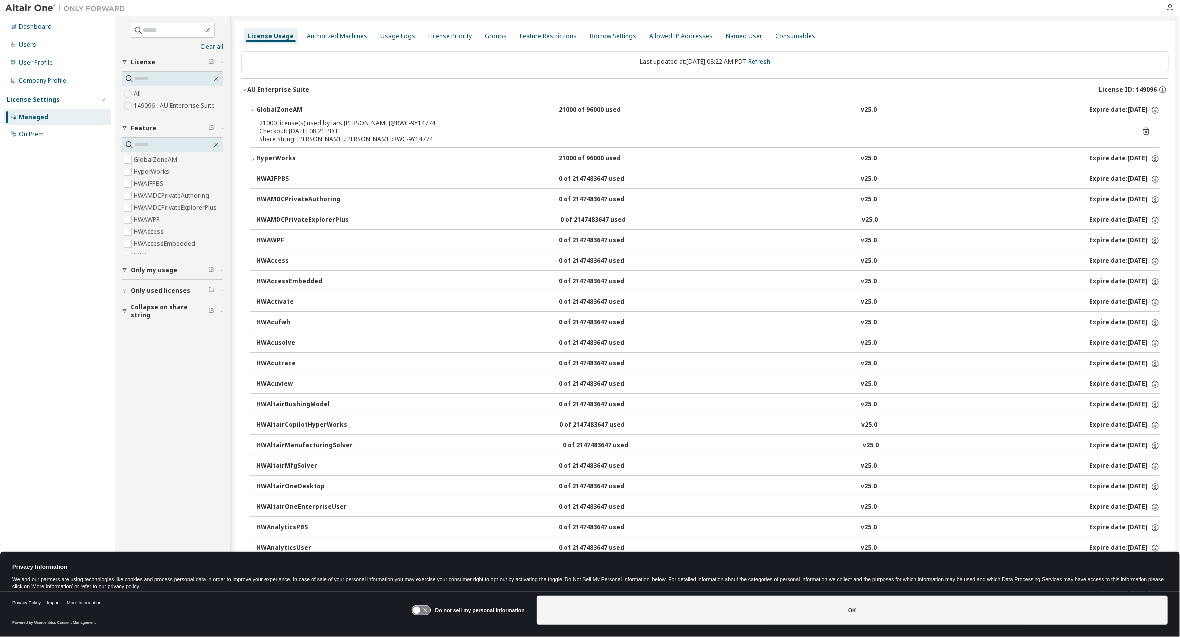
click at [254, 157] on icon "button" at bounding box center [253, 159] width 6 height 6
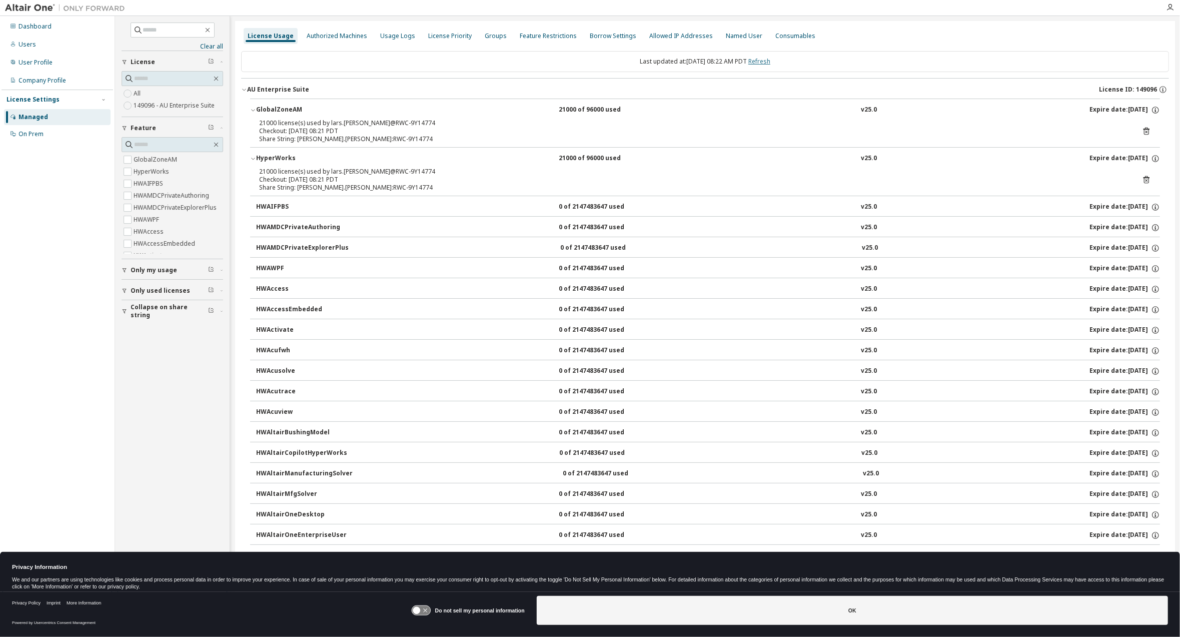
click at [770, 64] on link "Refresh" at bounding box center [759, 61] width 22 height 9
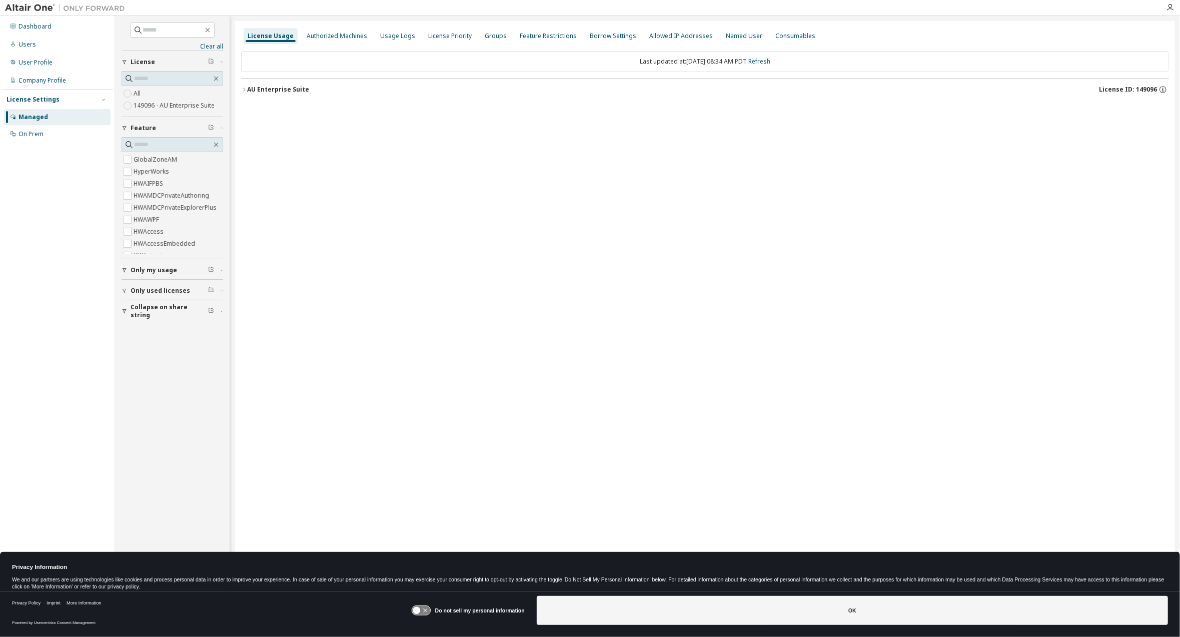
click at [244, 91] on icon "button" at bounding box center [244, 90] width 6 height 6
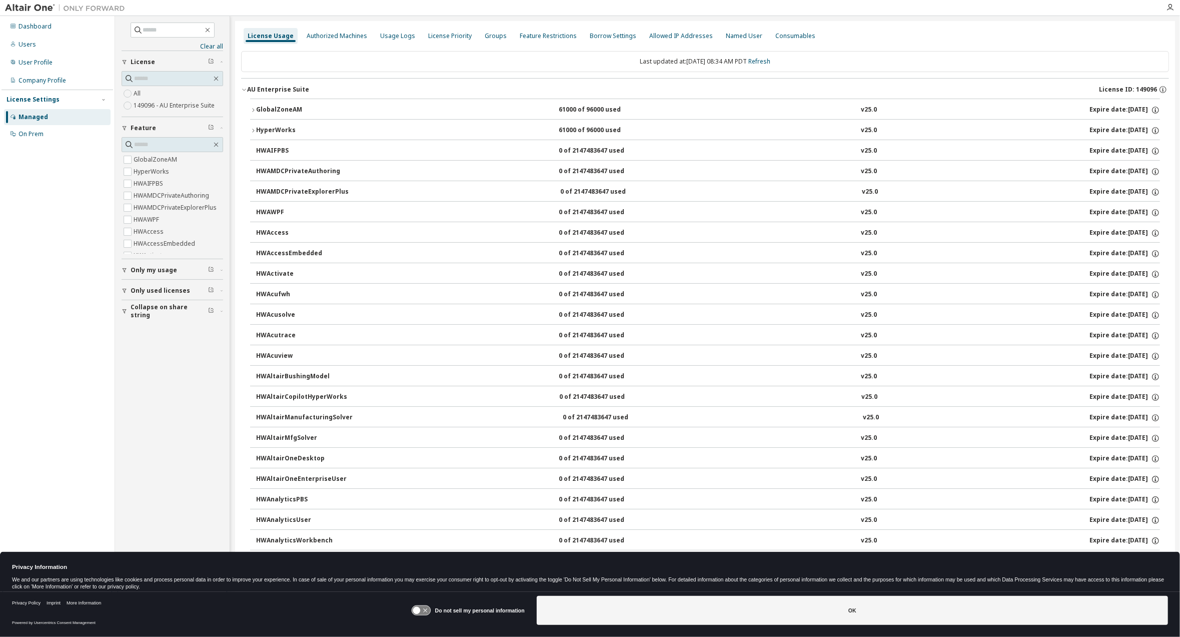
click at [253, 111] on icon "button" at bounding box center [253, 110] width 6 height 6
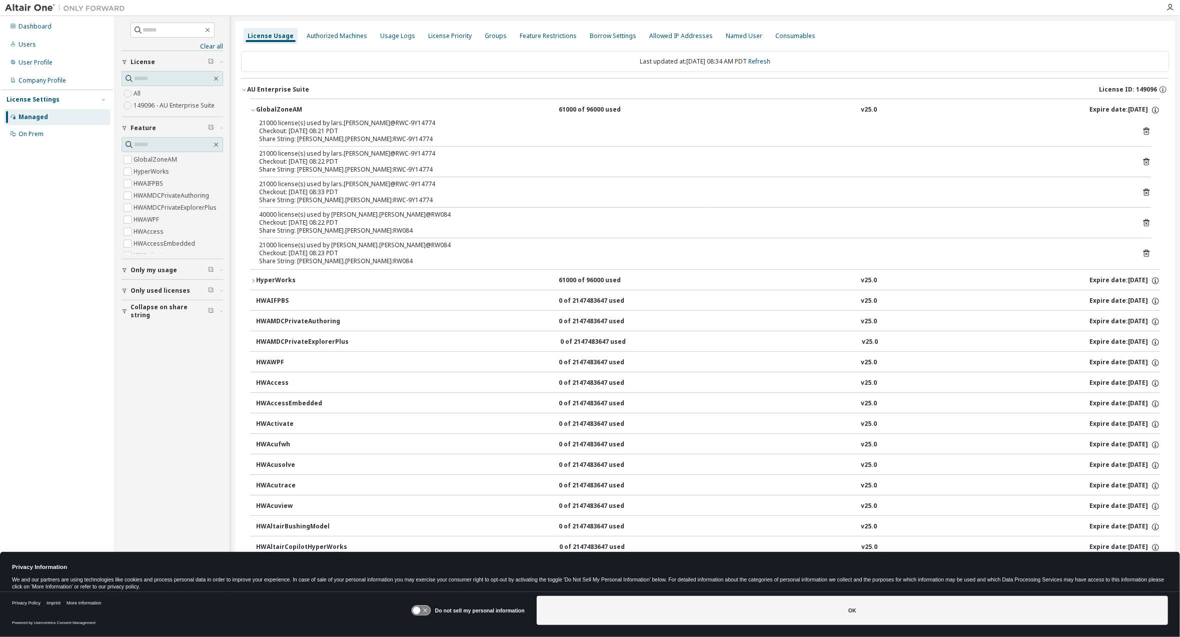
click at [252, 279] on icon "button" at bounding box center [253, 281] width 6 height 6
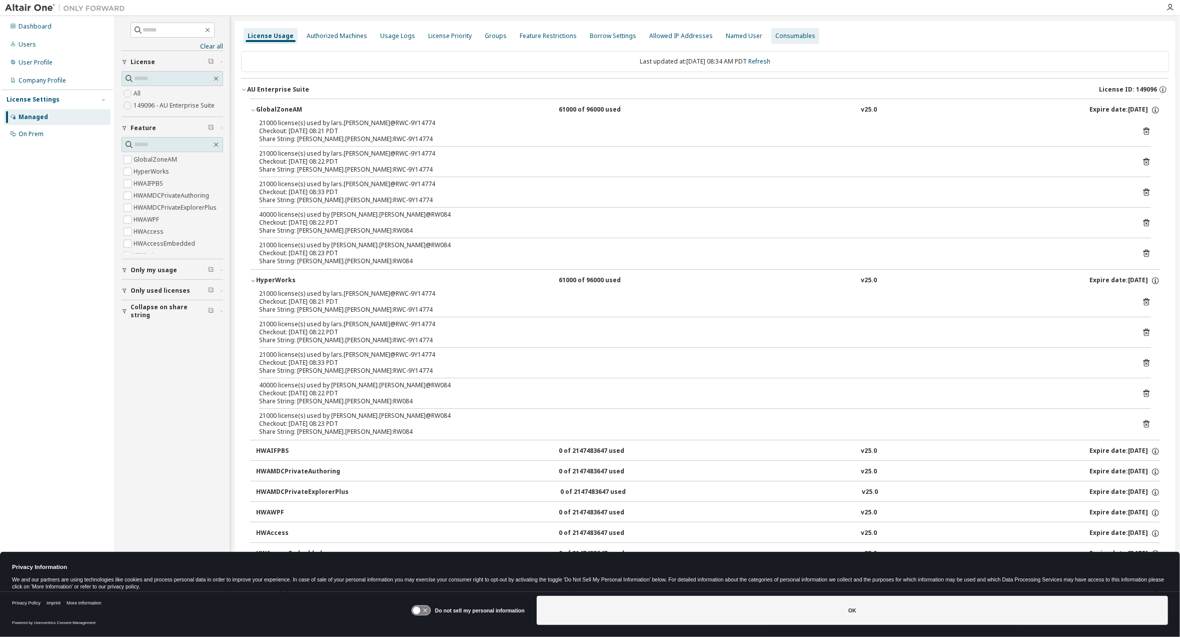
click at [775, 32] on div "Consumables" at bounding box center [795, 36] width 40 height 8
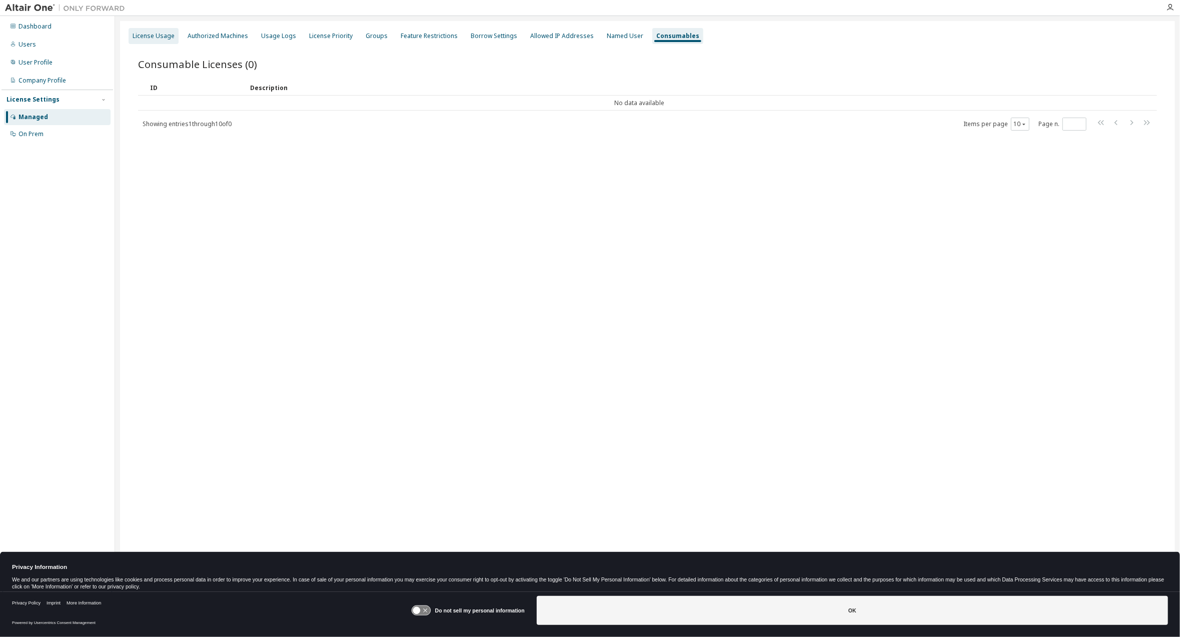
click at [150, 40] on div "License Usage" at bounding box center [154, 36] width 42 height 8
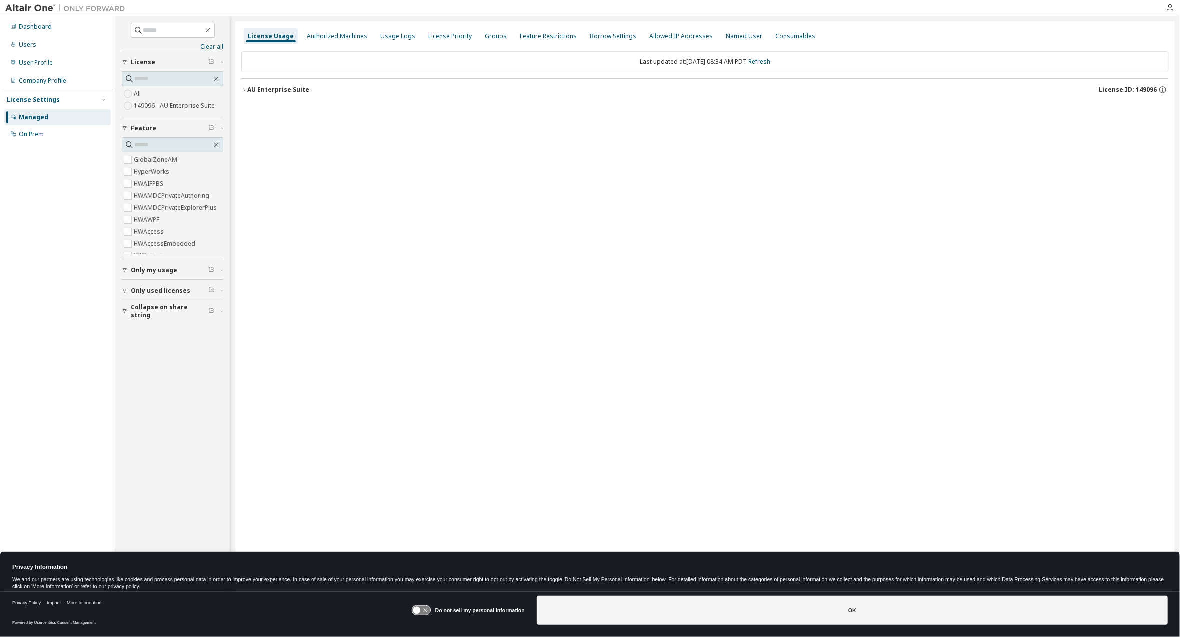
click at [243, 89] on icon "button" at bounding box center [244, 90] width 6 height 6
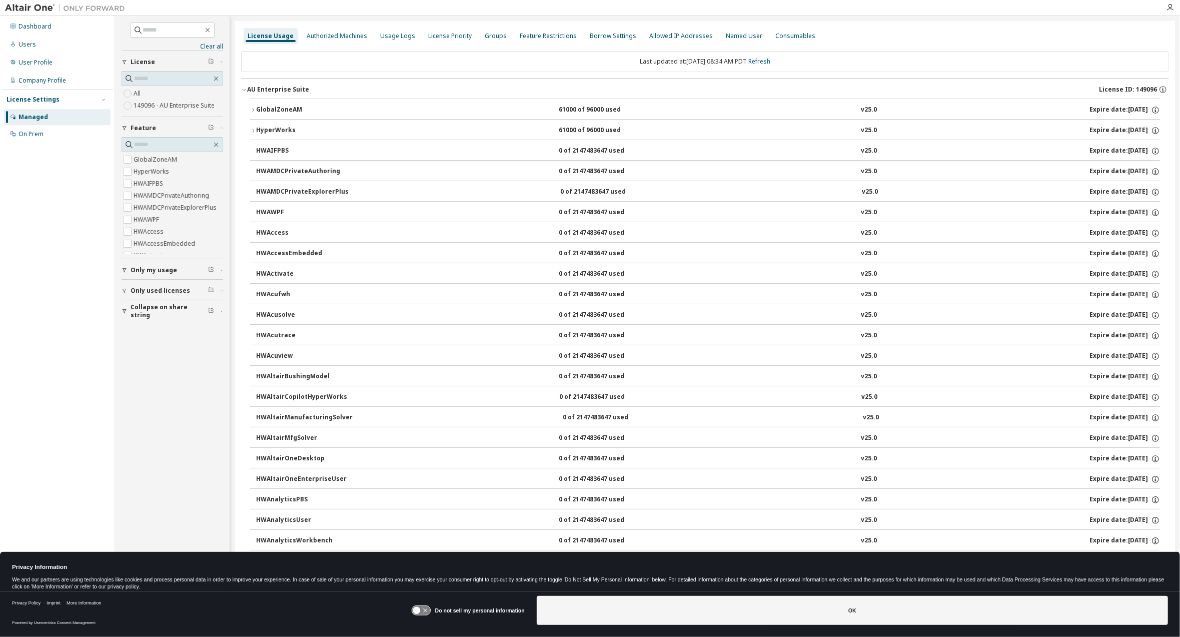
click at [253, 107] on icon "button" at bounding box center [253, 110] width 6 height 6
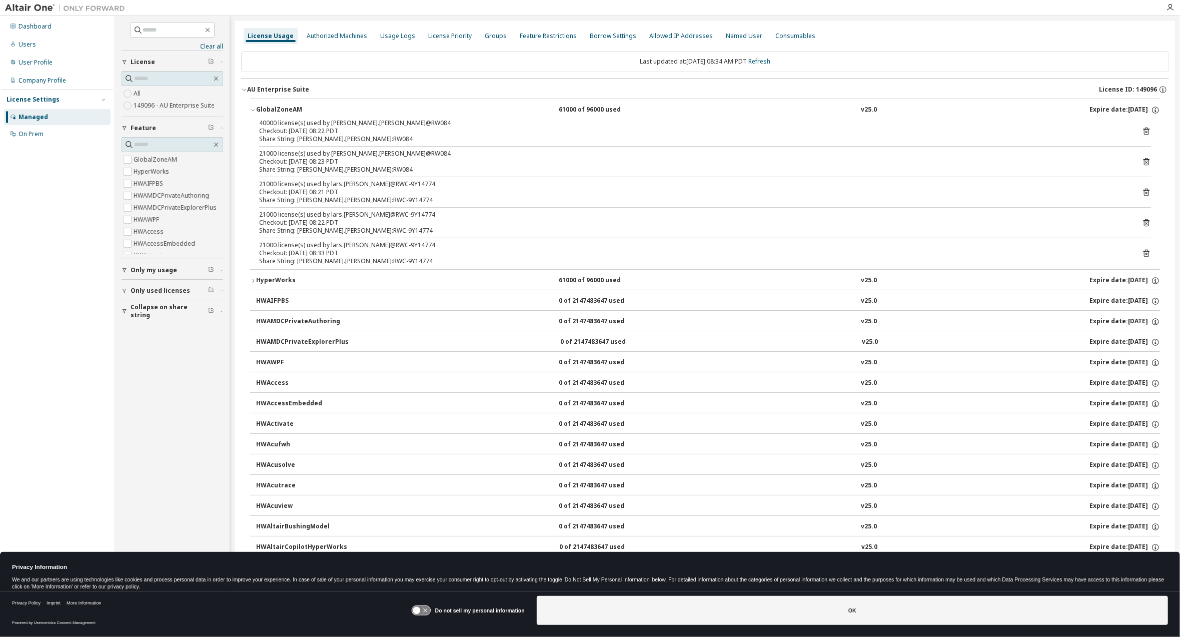
click at [253, 280] on icon "button" at bounding box center [253, 281] width 2 height 4
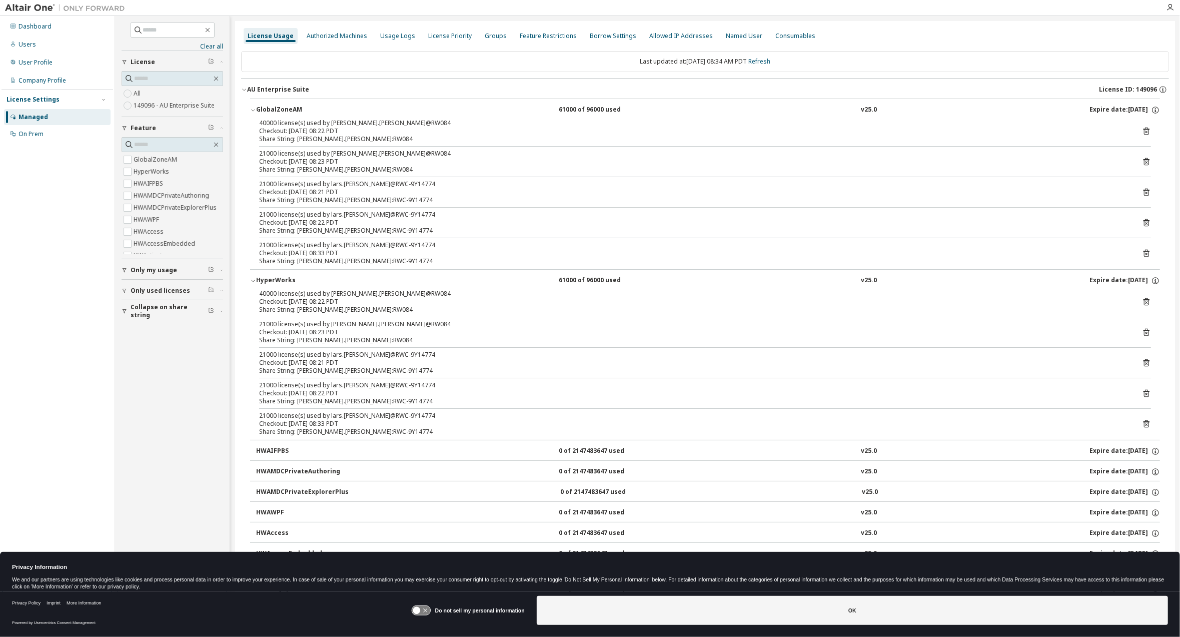
click at [424, 610] on icon at bounding box center [421, 611] width 19 height 10
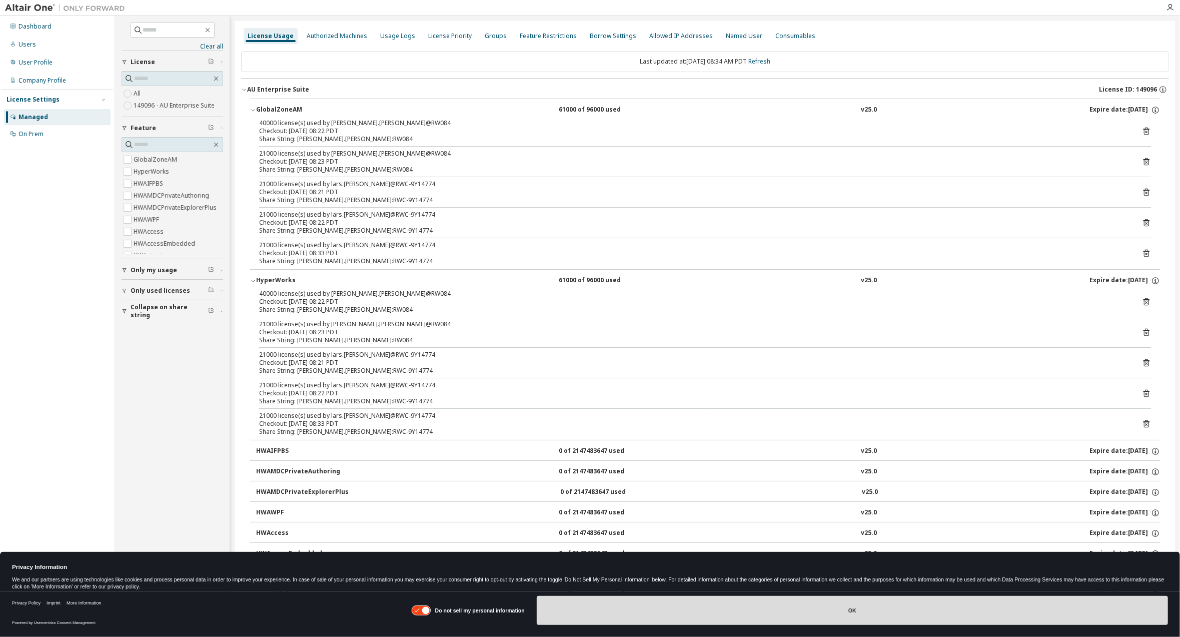
click at [751, 608] on button "OK" at bounding box center [852, 610] width 631 height 29
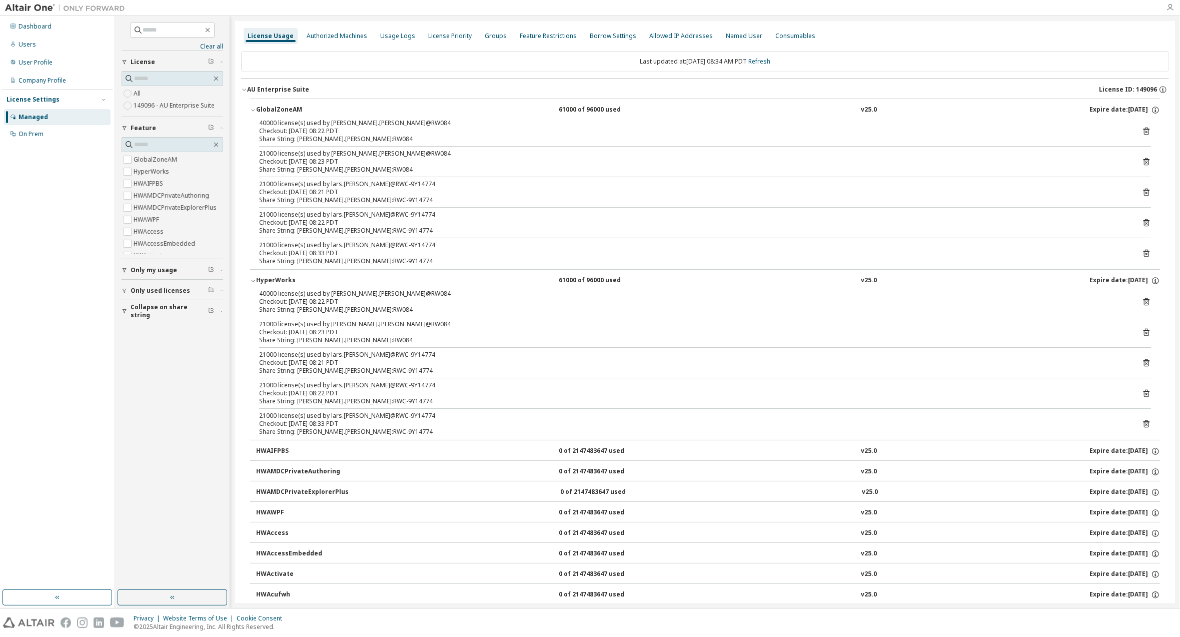
click at [1169, 9] on icon "button" at bounding box center [1170, 8] width 8 height 8
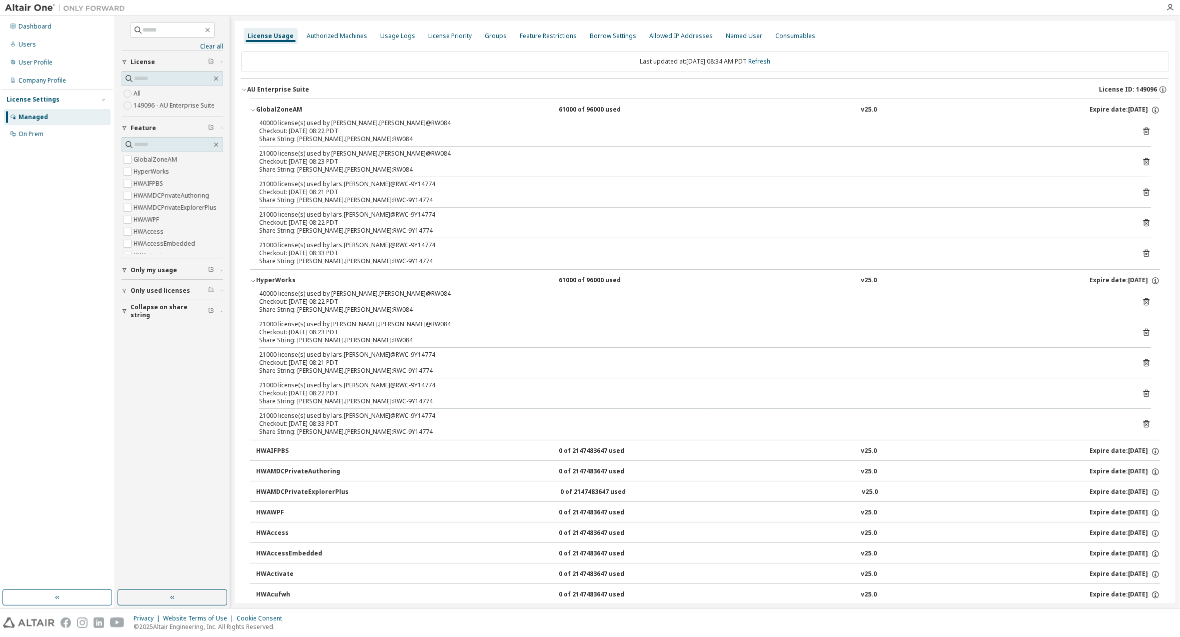
click at [253, 109] on icon "button" at bounding box center [253, 110] width 6 height 6
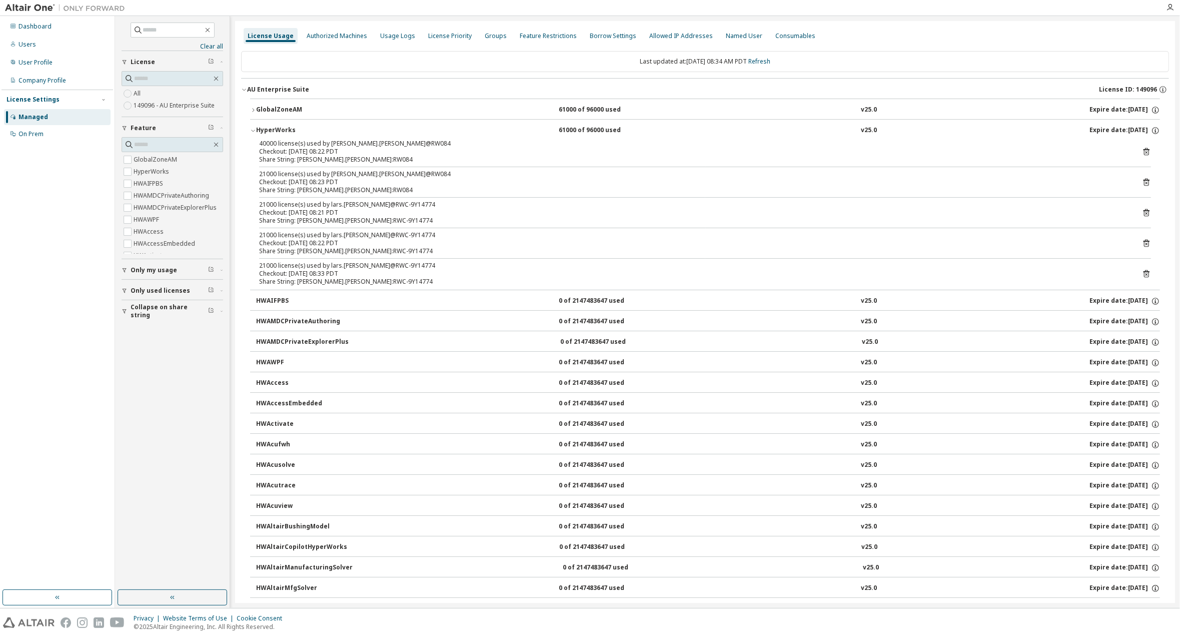
click at [253, 110] on icon "button" at bounding box center [253, 110] width 2 height 4
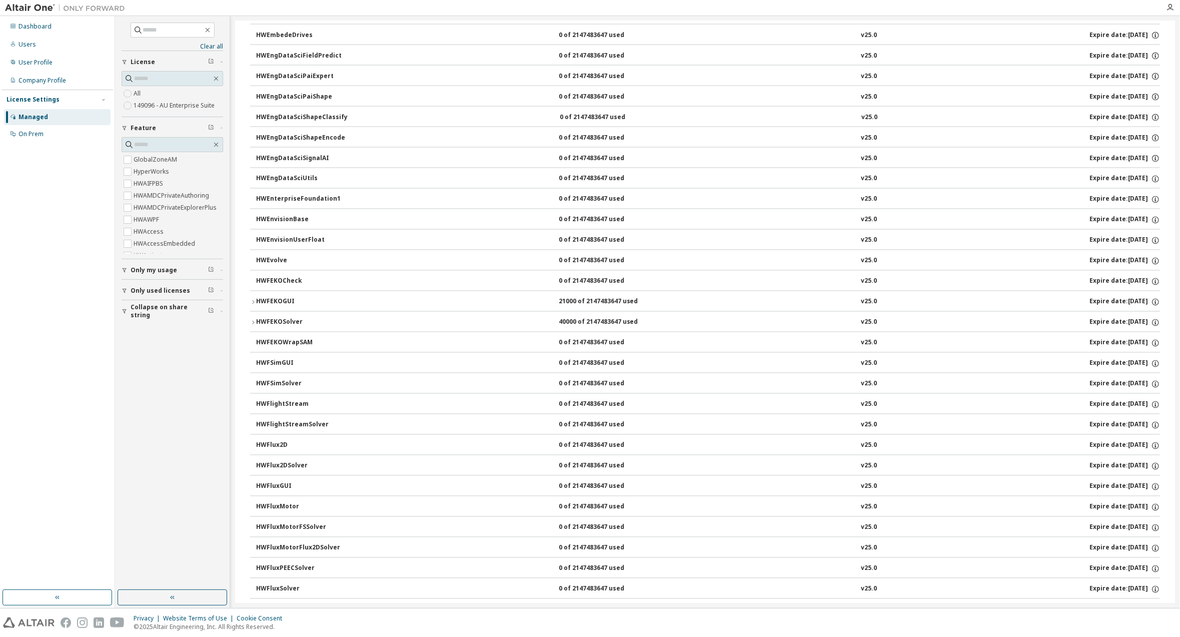
scroll to position [1751, 0]
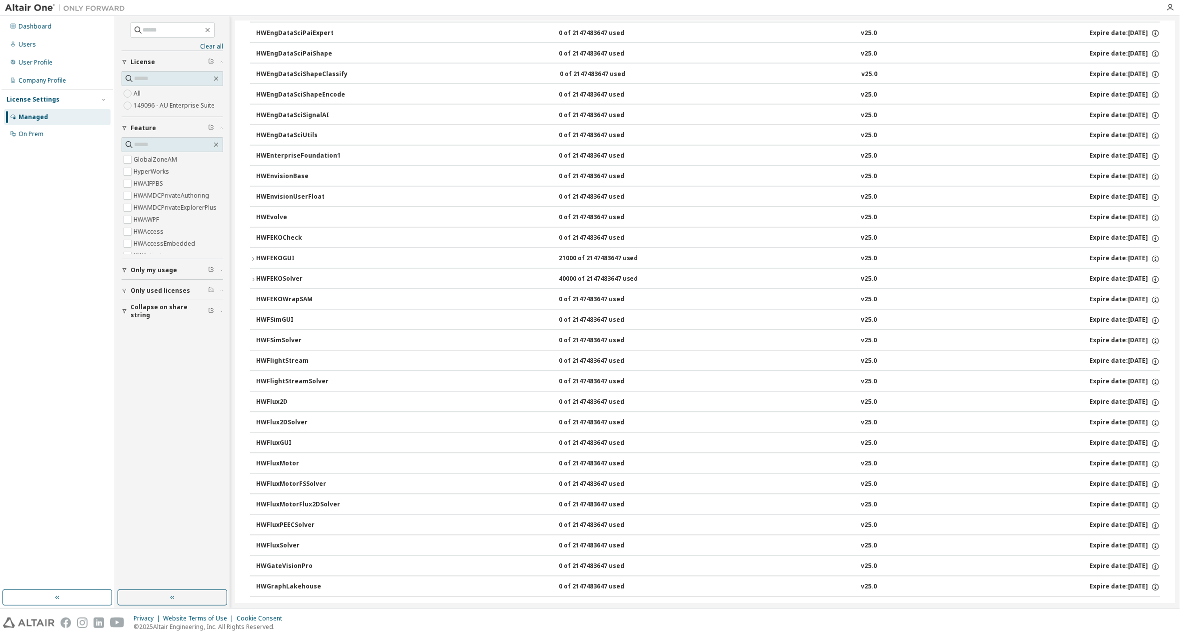
click at [252, 256] on icon "button" at bounding box center [253, 259] width 6 height 6
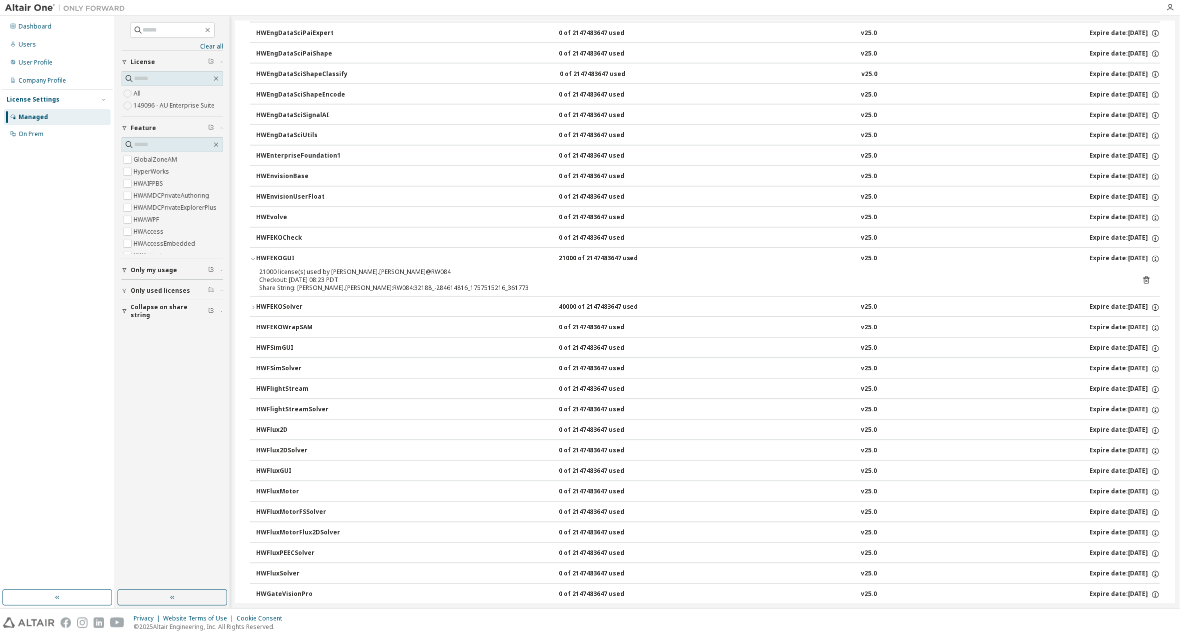
click at [252, 256] on icon "button" at bounding box center [253, 259] width 6 height 6
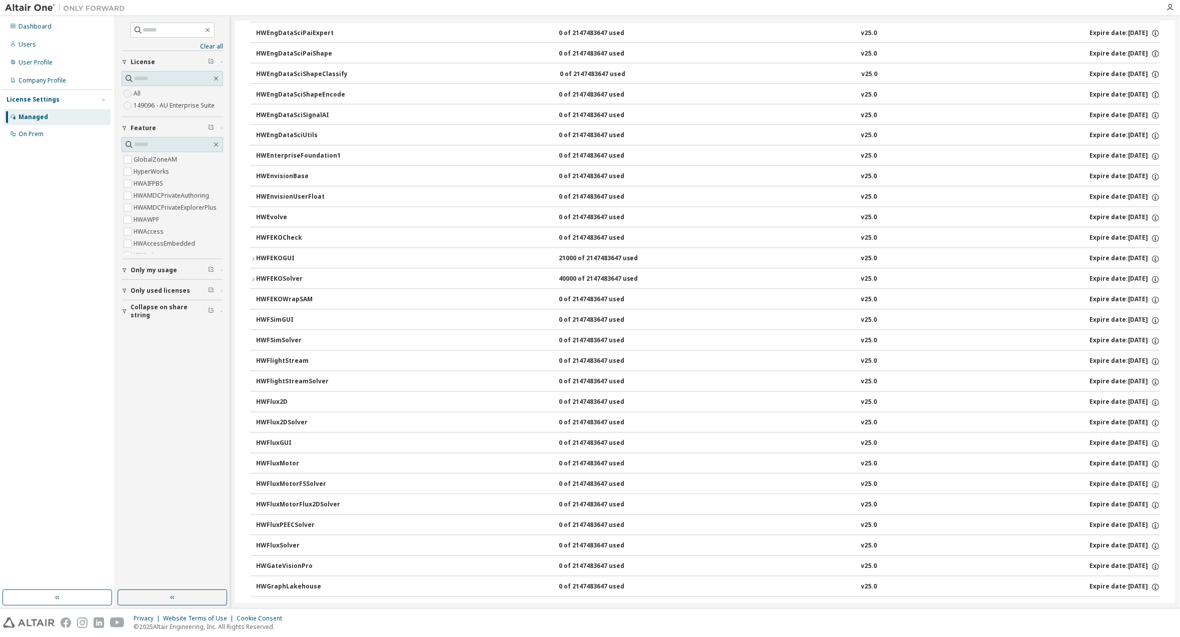
click at [255, 277] on icon "button" at bounding box center [253, 280] width 6 height 6
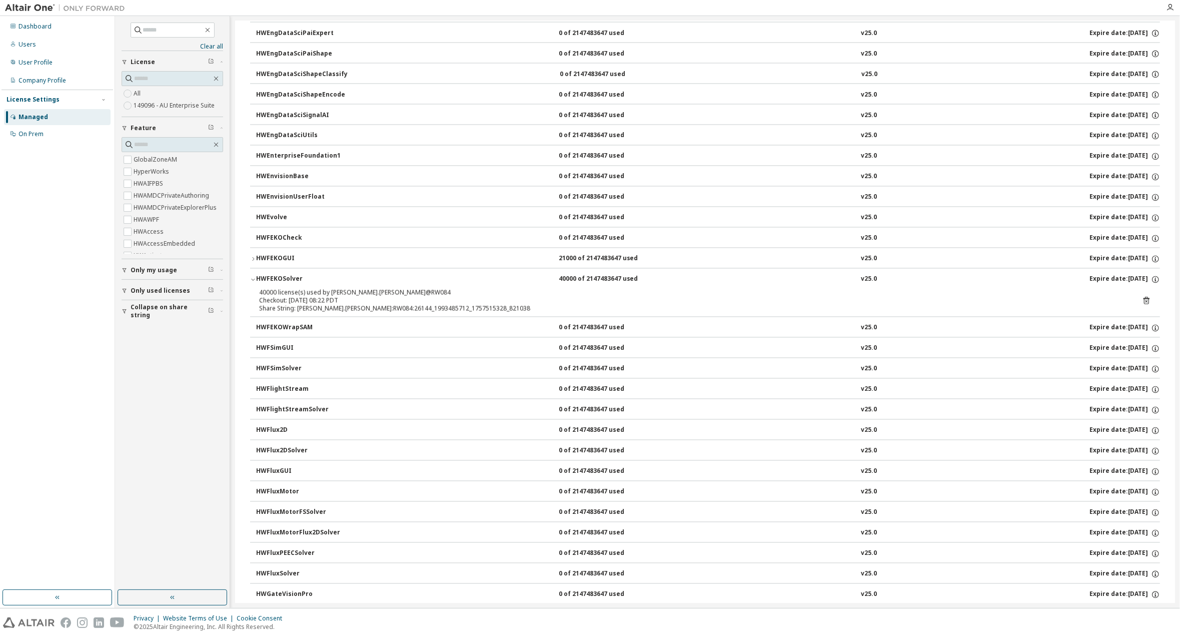
click at [253, 277] on icon "button" at bounding box center [253, 280] width 6 height 6
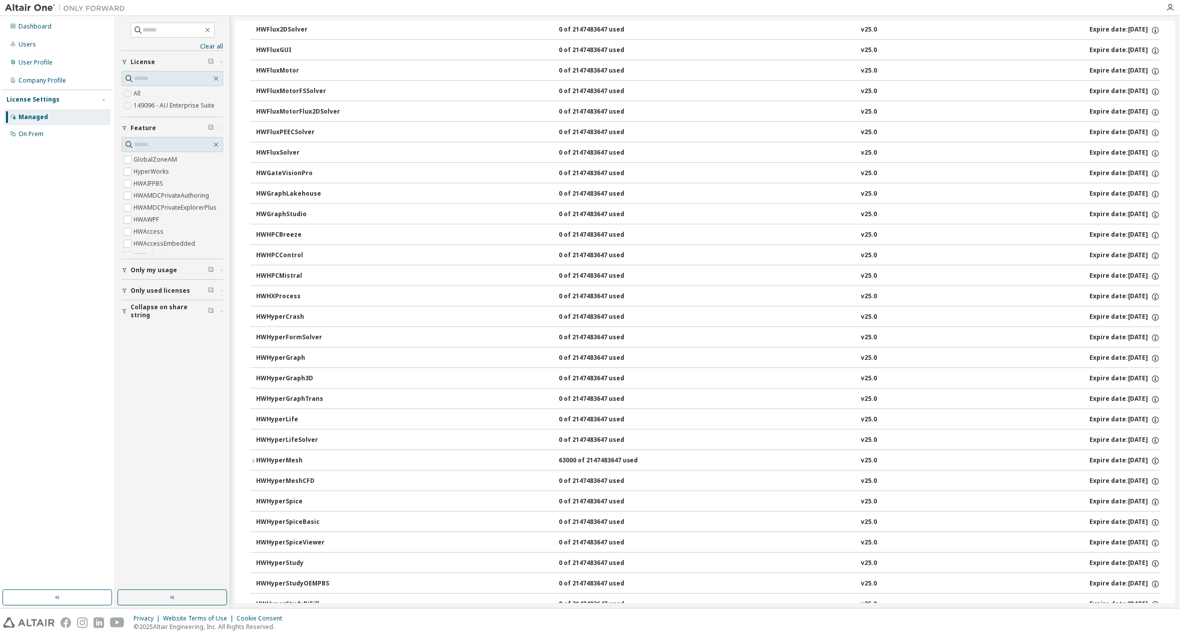
scroll to position [2151, 0]
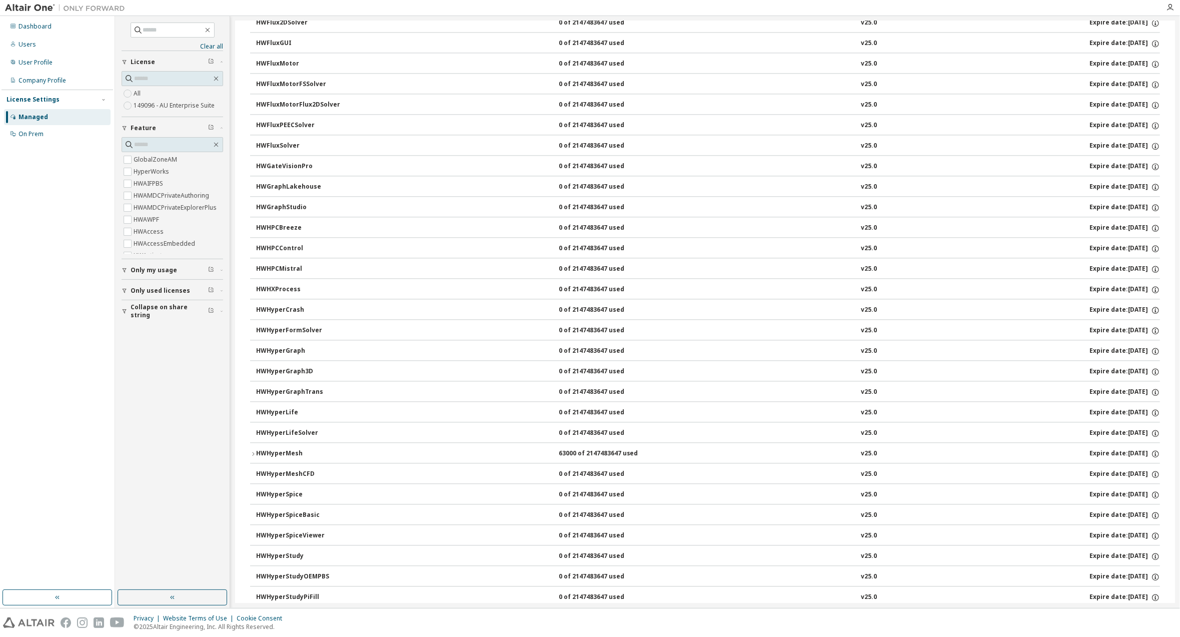
click at [253, 451] on icon "button" at bounding box center [253, 454] width 6 height 6
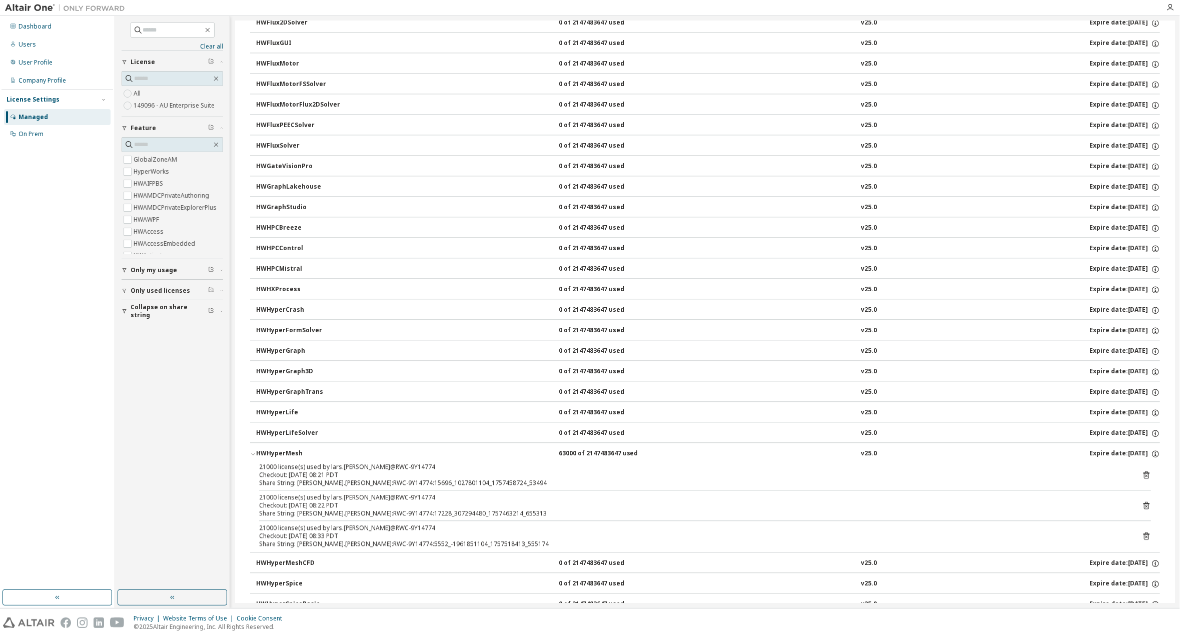
click at [253, 453] on icon "button" at bounding box center [253, 454] width 4 height 2
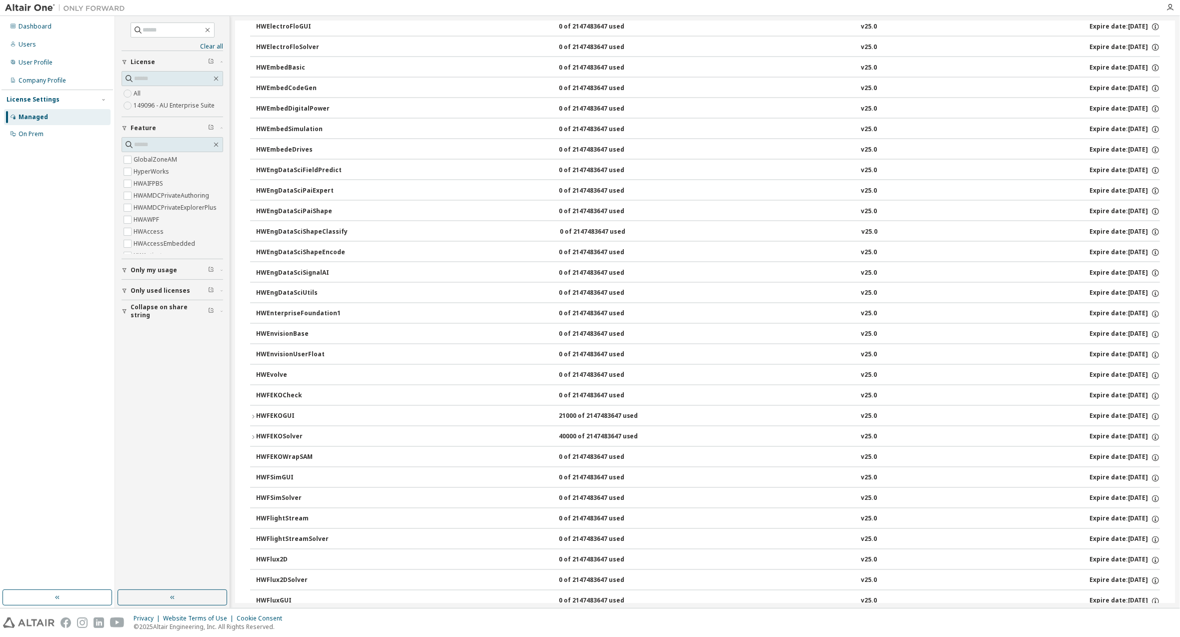
scroll to position [1601, 0]
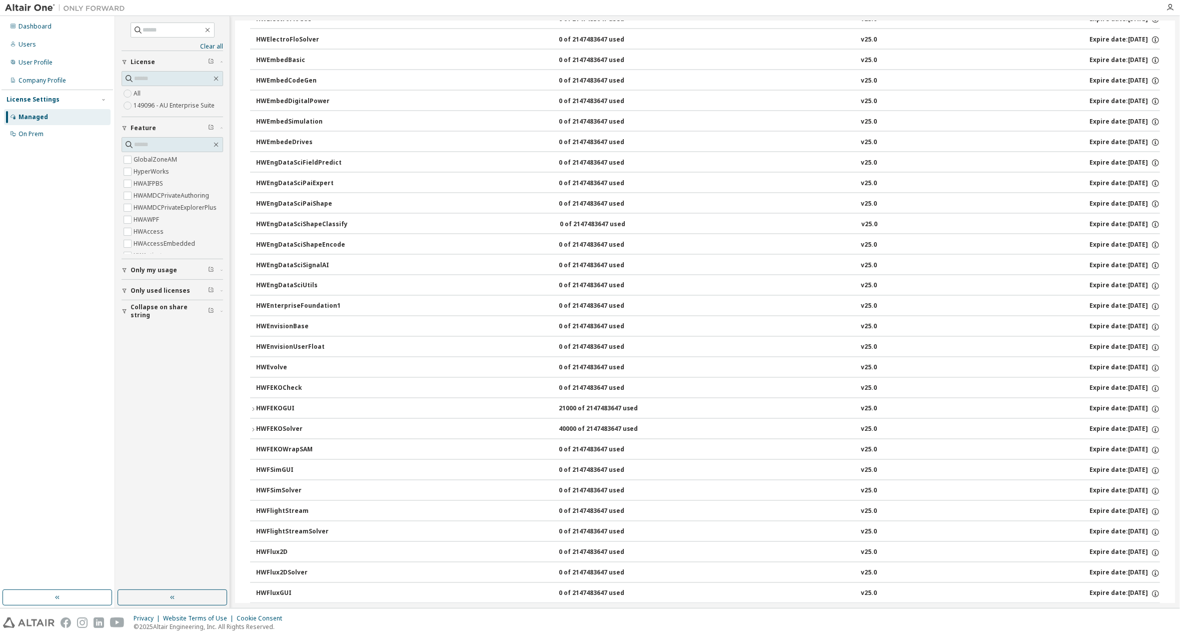
click at [253, 407] on icon "button" at bounding box center [253, 409] width 2 height 4
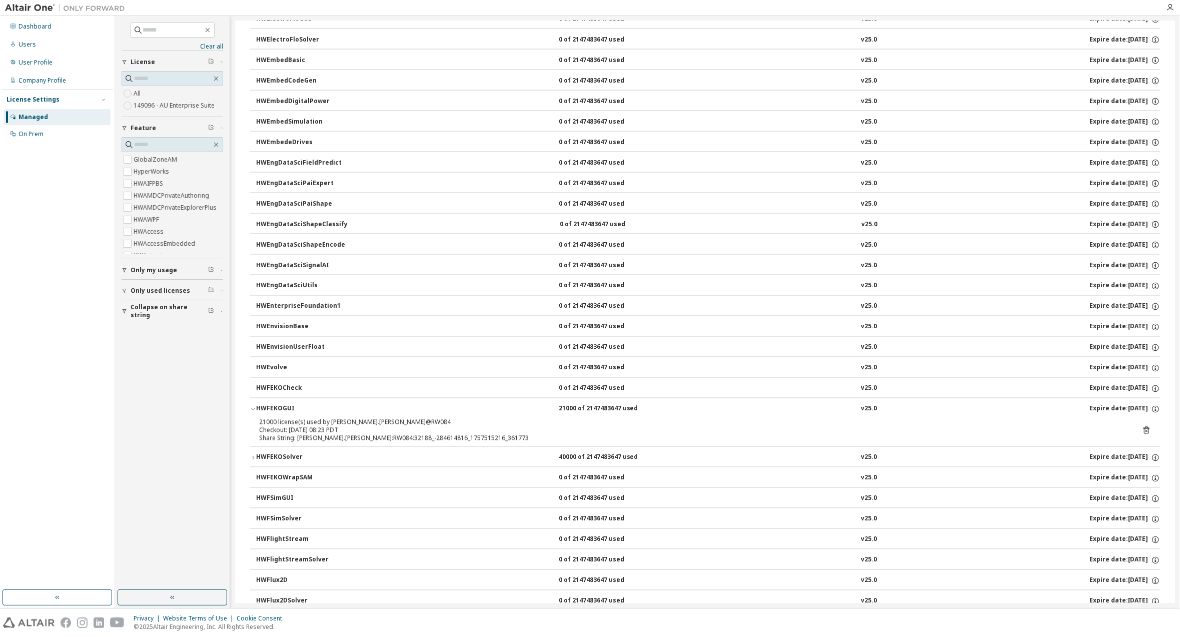
click at [253, 455] on icon "button" at bounding box center [253, 458] width 6 height 6
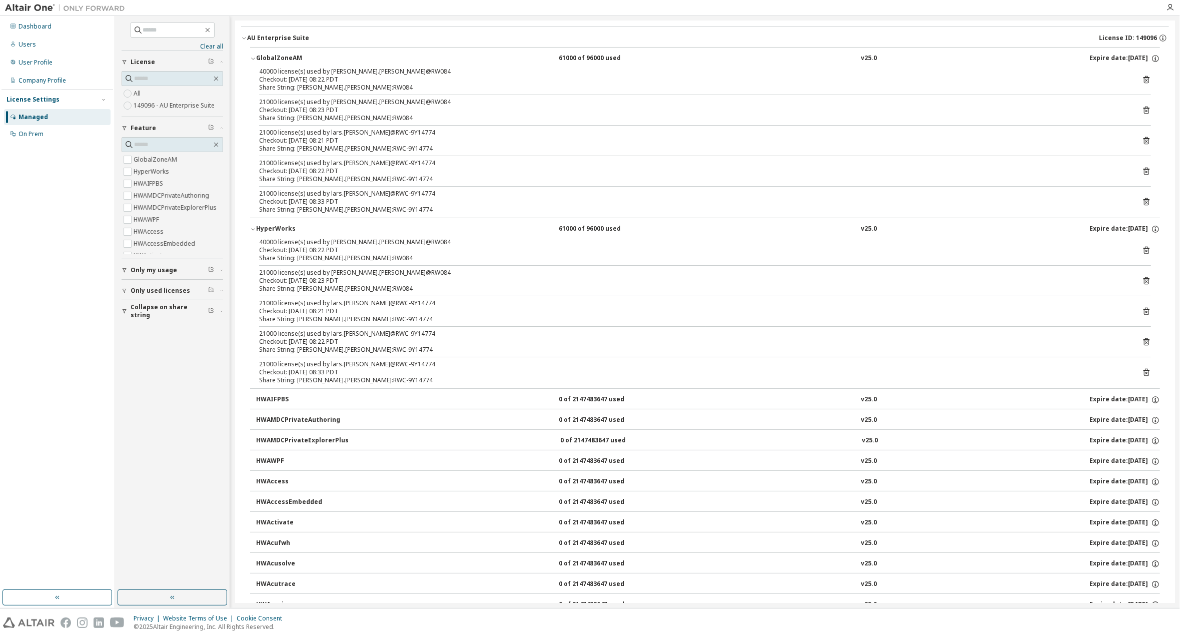
scroll to position [0, 0]
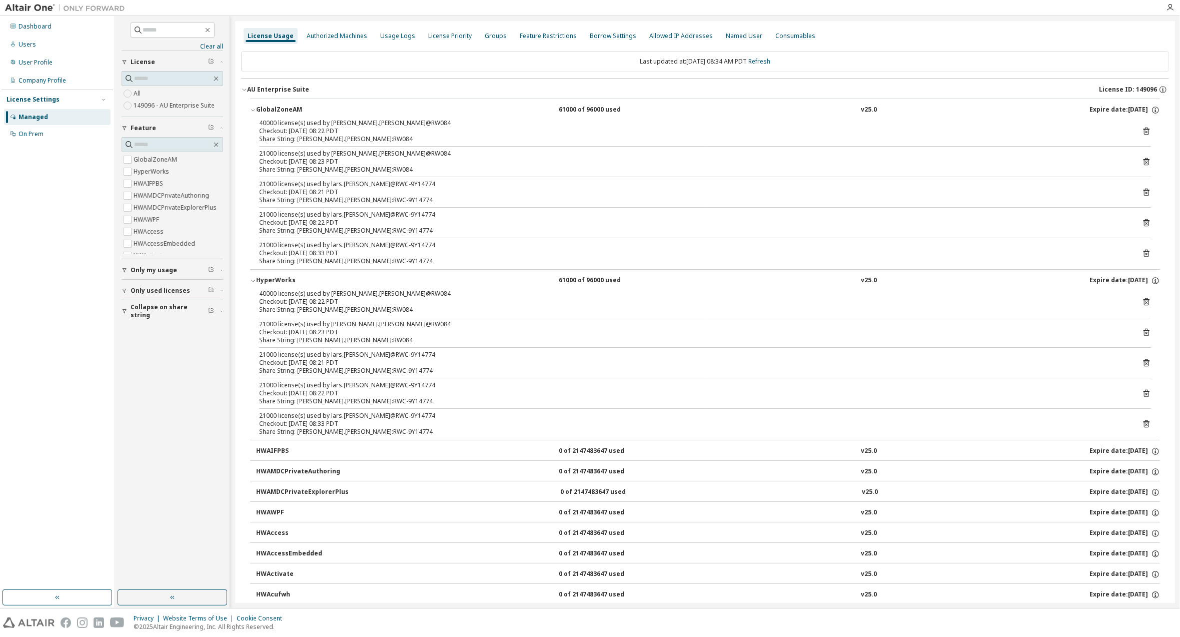
click at [223, 269] on icon "button" at bounding box center [222, 270] width 6 height 3
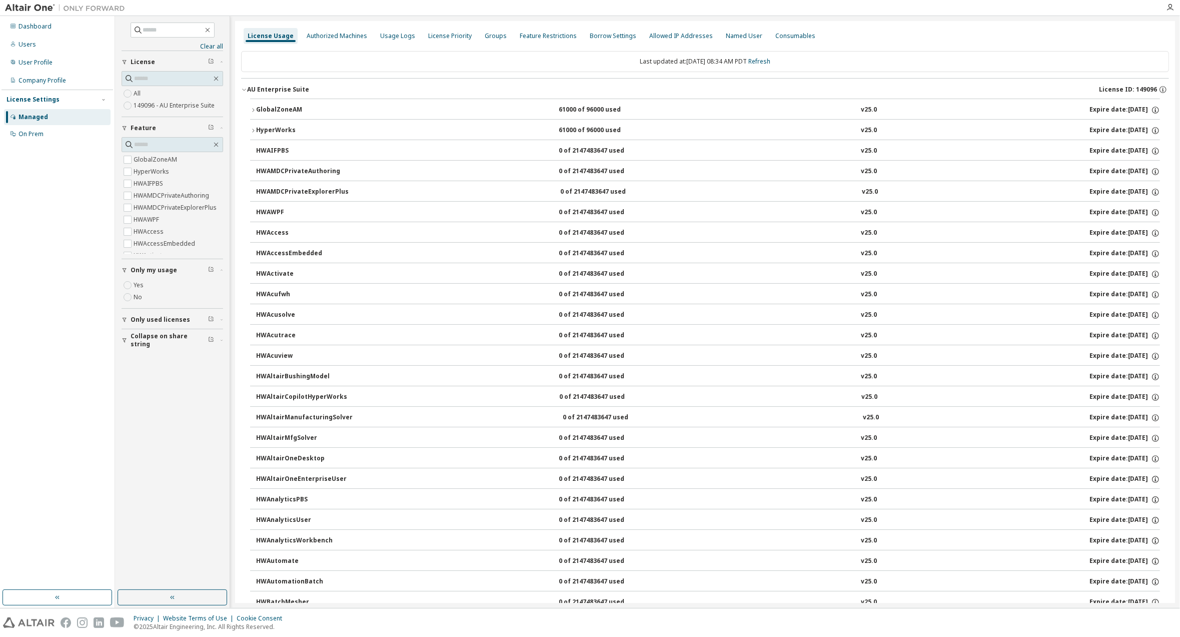
click at [209, 318] on icon "button" at bounding box center [211, 319] width 5 height 5
click at [222, 318] on icon "button" at bounding box center [222, 319] width 6 height 3
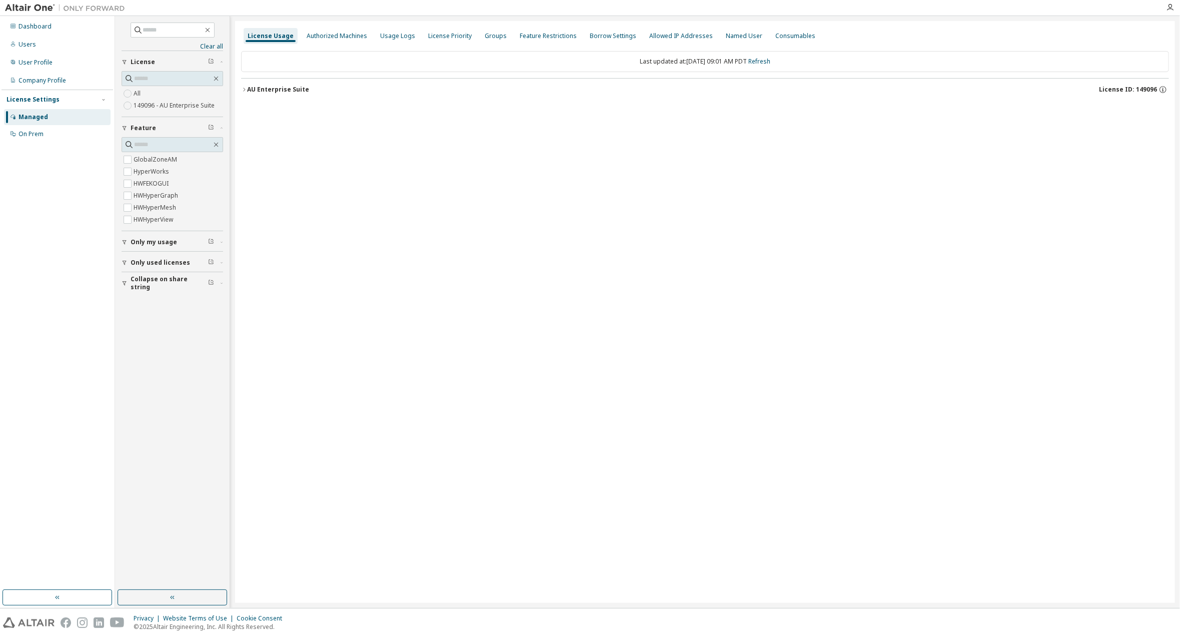
click at [245, 89] on icon "button" at bounding box center [244, 90] width 2 height 4
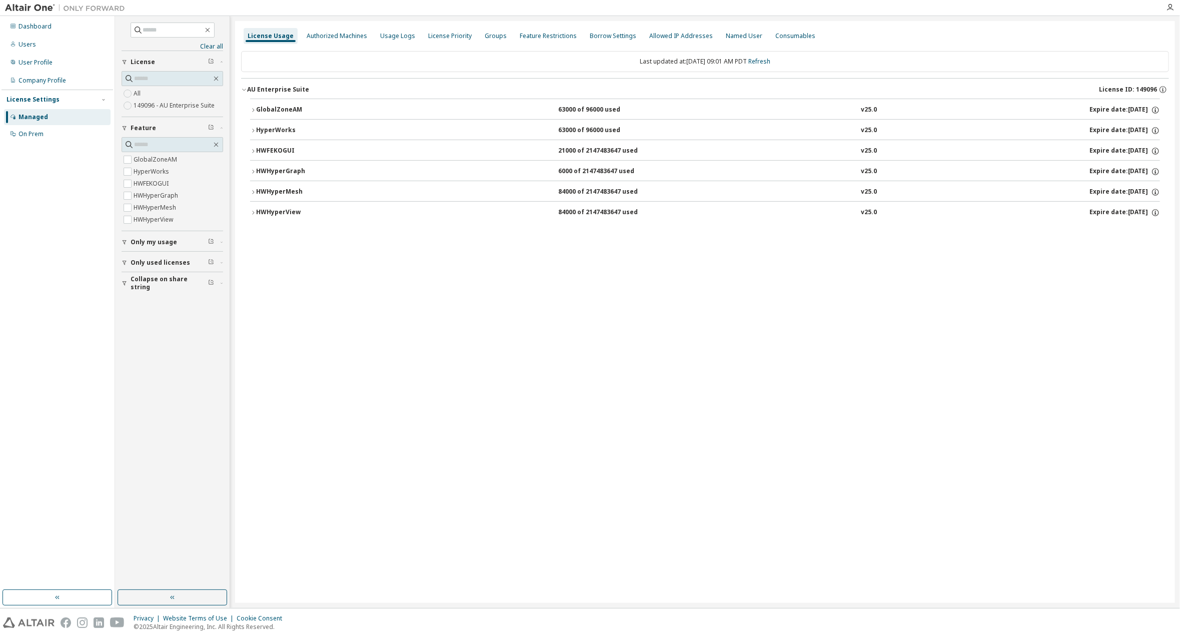
click at [253, 109] on icon "button" at bounding box center [253, 110] width 6 height 6
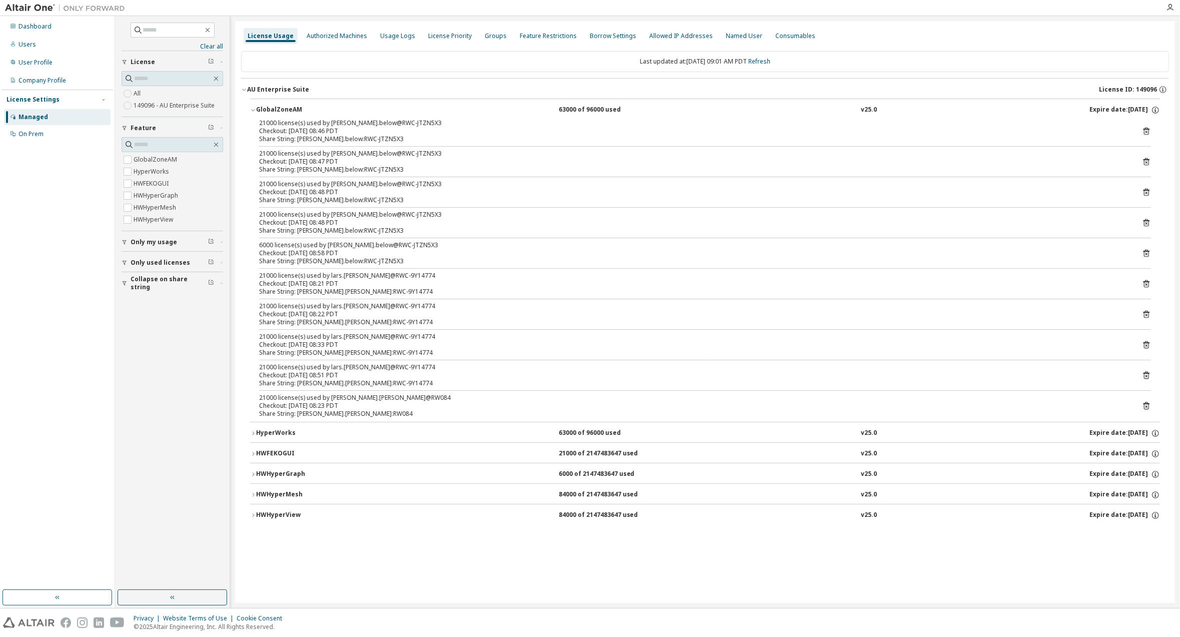
click at [255, 472] on icon "button" at bounding box center [253, 474] width 6 height 6
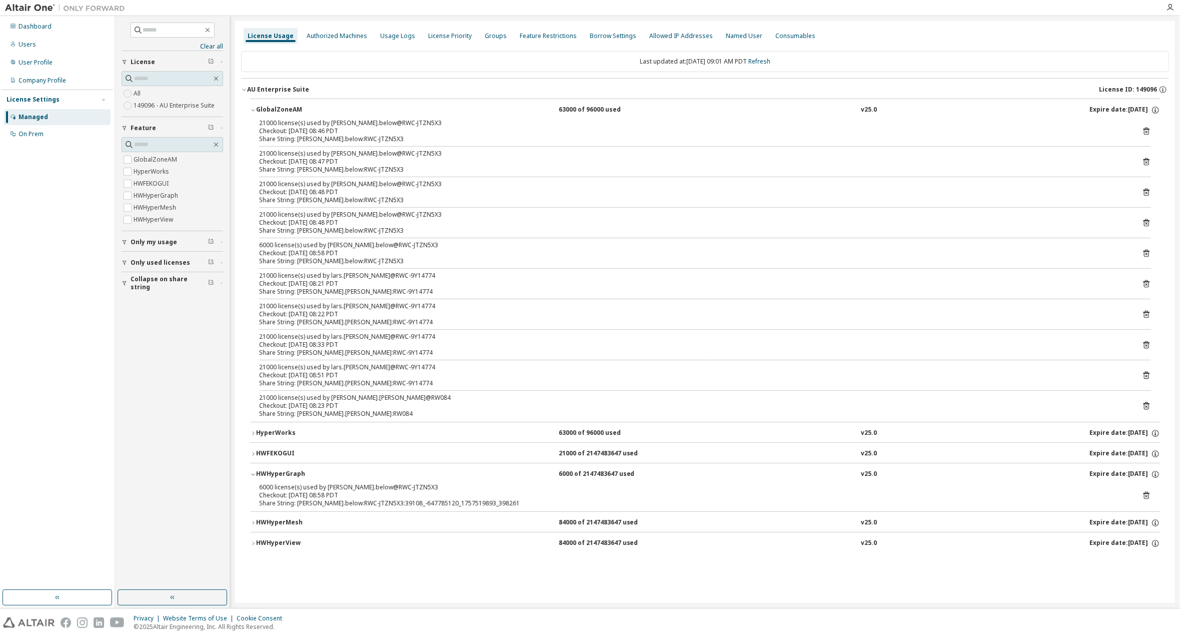
click at [254, 451] on icon "button" at bounding box center [253, 454] width 6 height 6
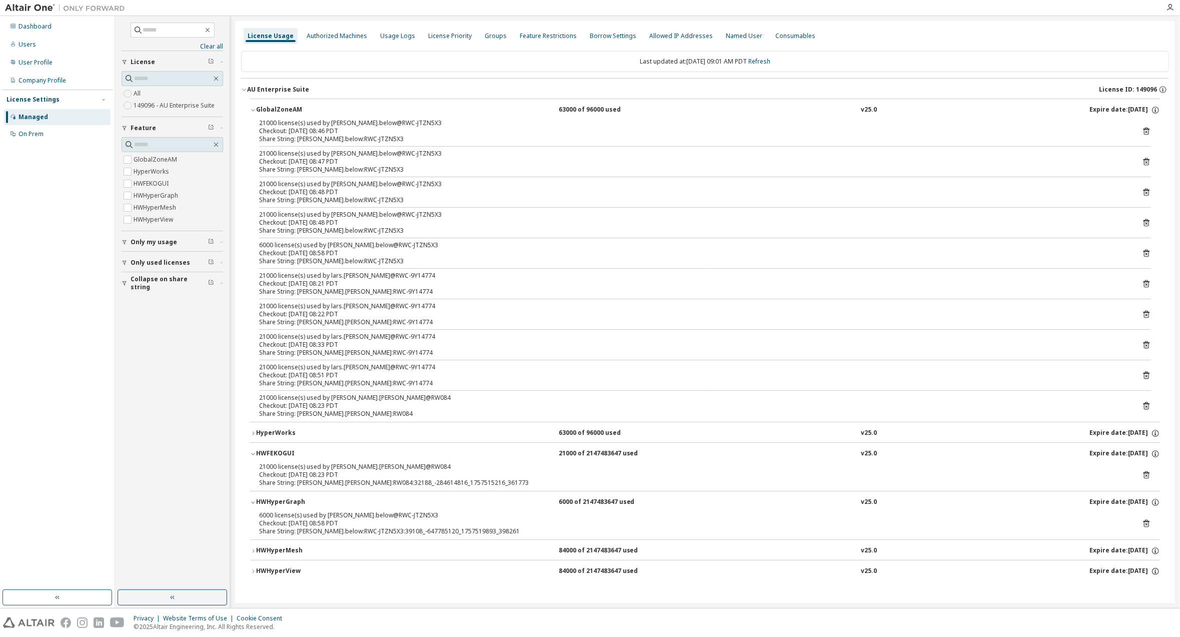
click at [254, 426] on button "HyperWorks 63000 of 96000 used v25.0 Expire date: [DATE]" at bounding box center [705, 433] width 910 height 22
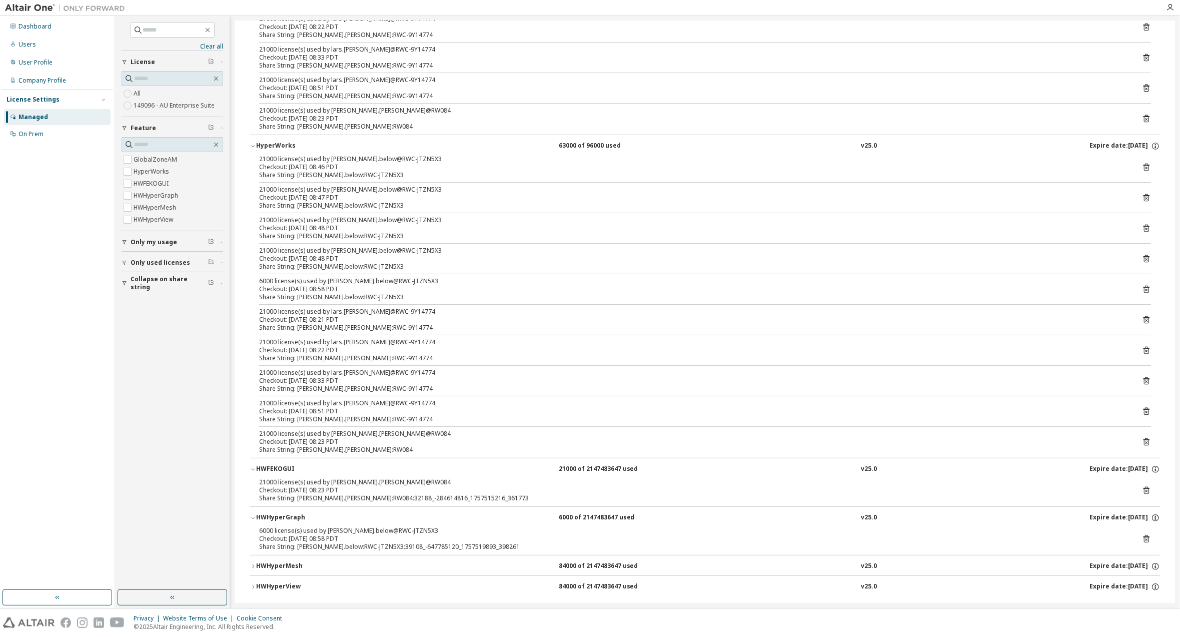
scroll to position [293, 0]
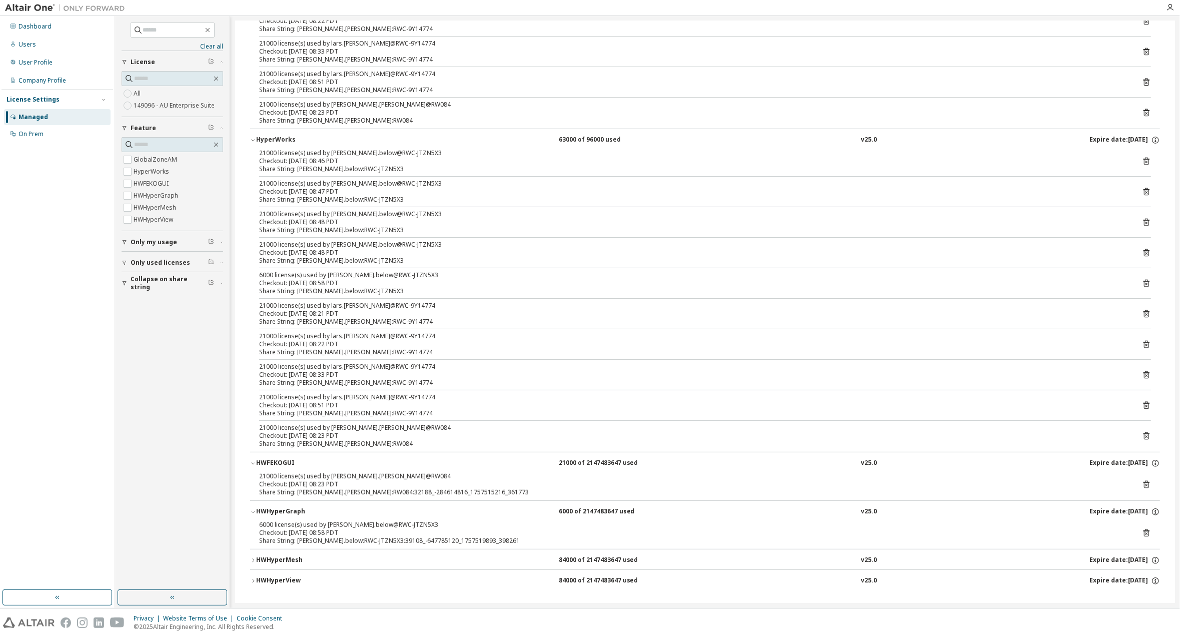
click at [254, 557] on icon "button" at bounding box center [253, 560] width 6 height 6
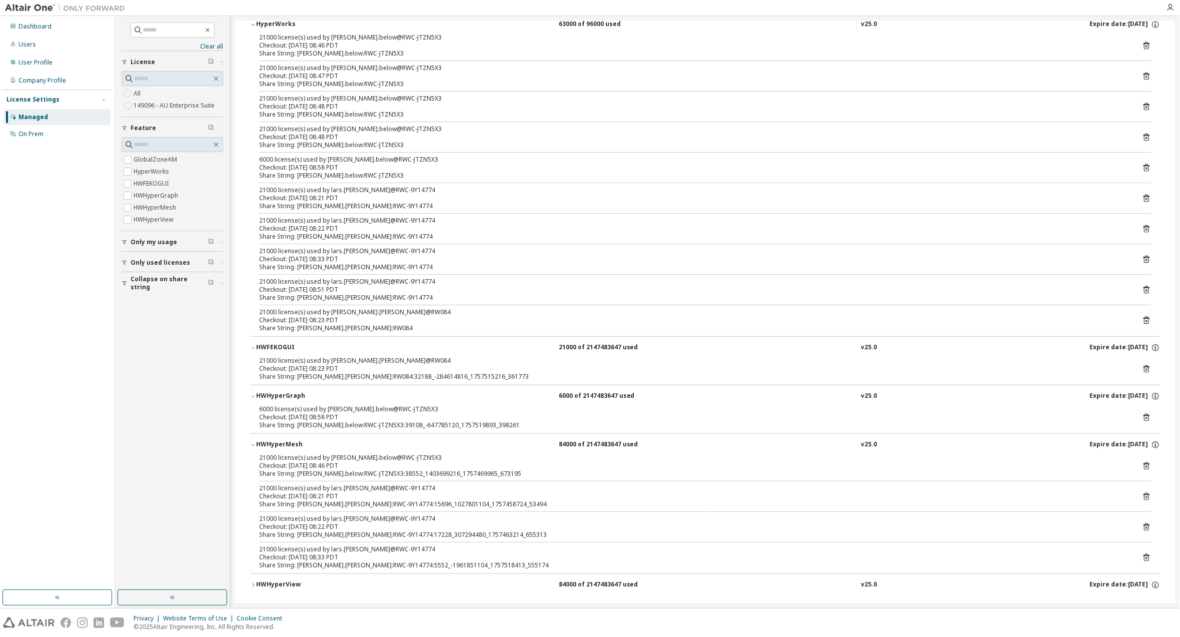
scroll to position [412, 0]
click at [252, 578] on icon "button" at bounding box center [253, 581] width 6 height 6
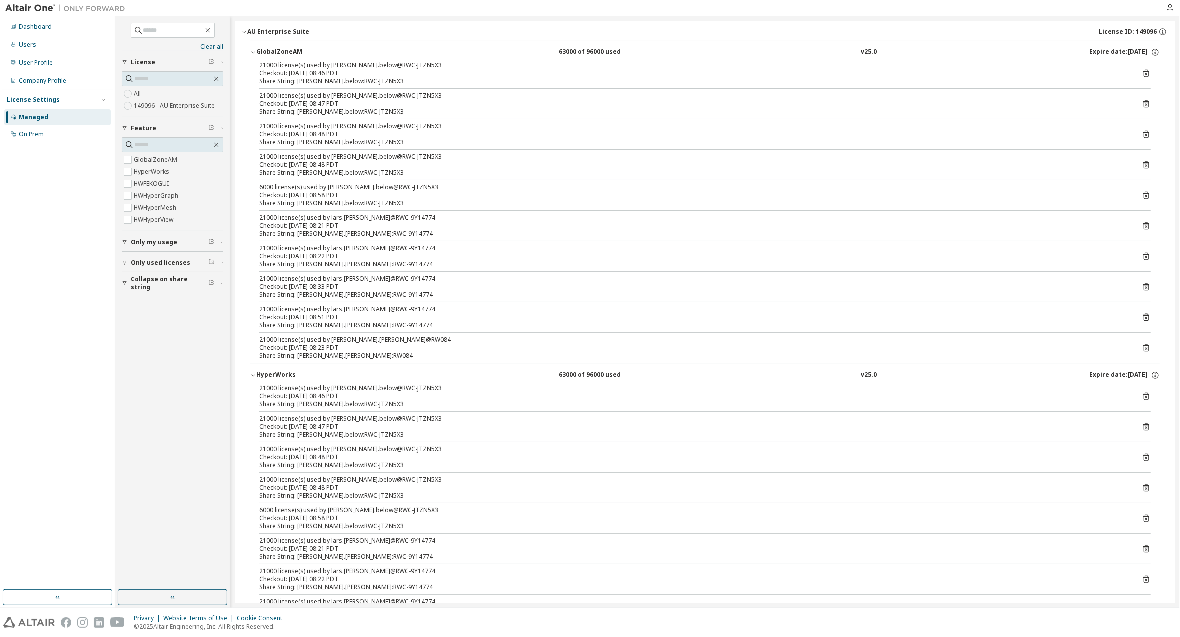
scroll to position [0, 0]
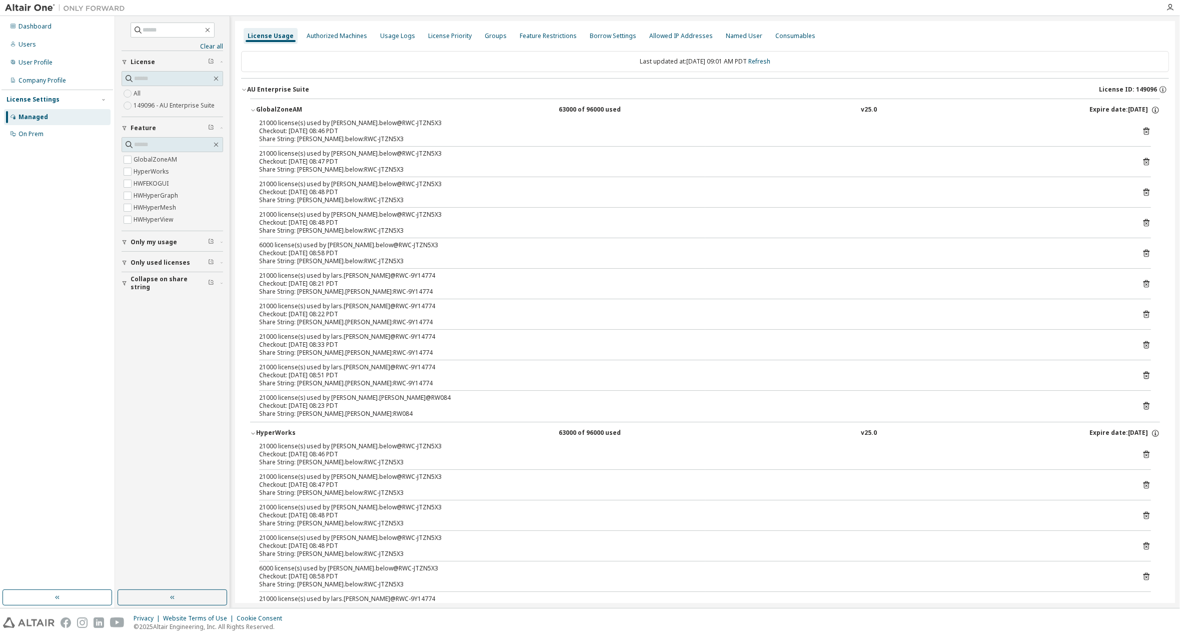
click at [253, 430] on icon "button" at bounding box center [253, 433] width 6 height 6
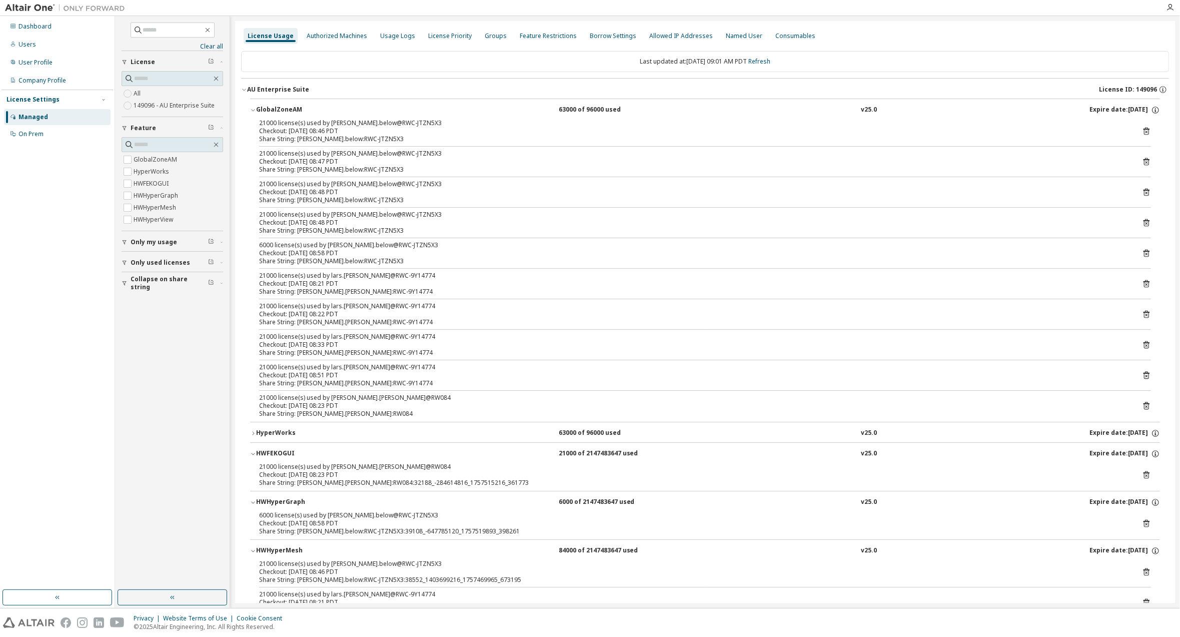
drag, startPoint x: 254, startPoint y: 451, endPoint x: 250, endPoint y: 455, distance: 5.3
click at [254, 453] on icon "button" at bounding box center [253, 454] width 4 height 2
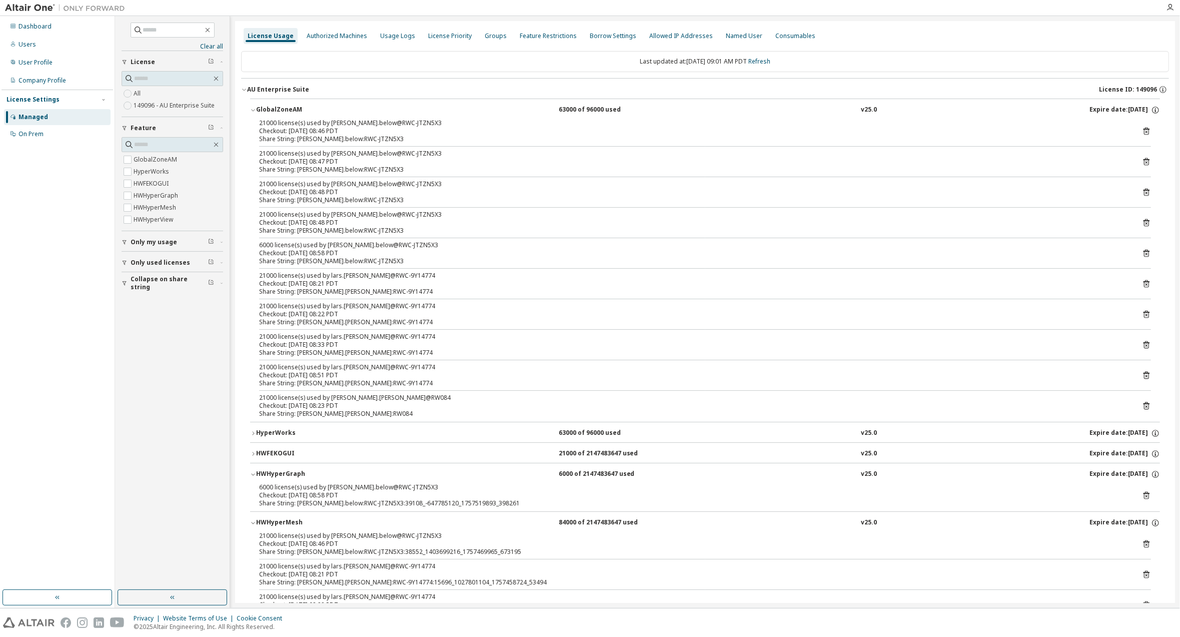
click at [252, 473] on icon "button" at bounding box center [253, 474] width 6 height 6
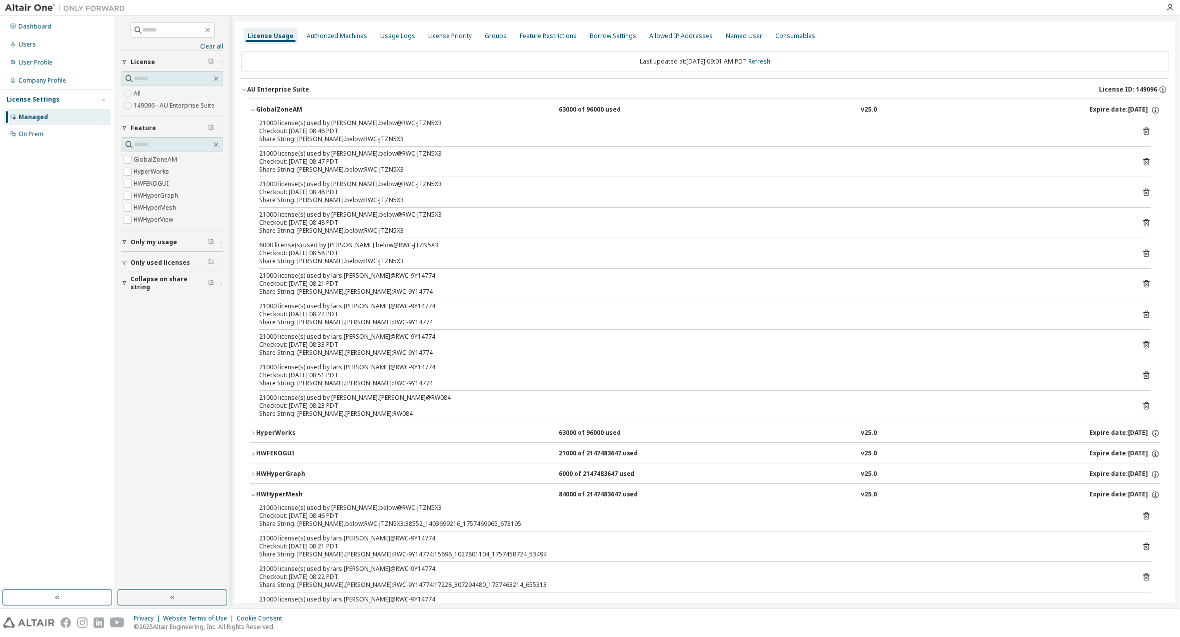
click at [254, 492] on icon "button" at bounding box center [253, 495] width 6 height 6
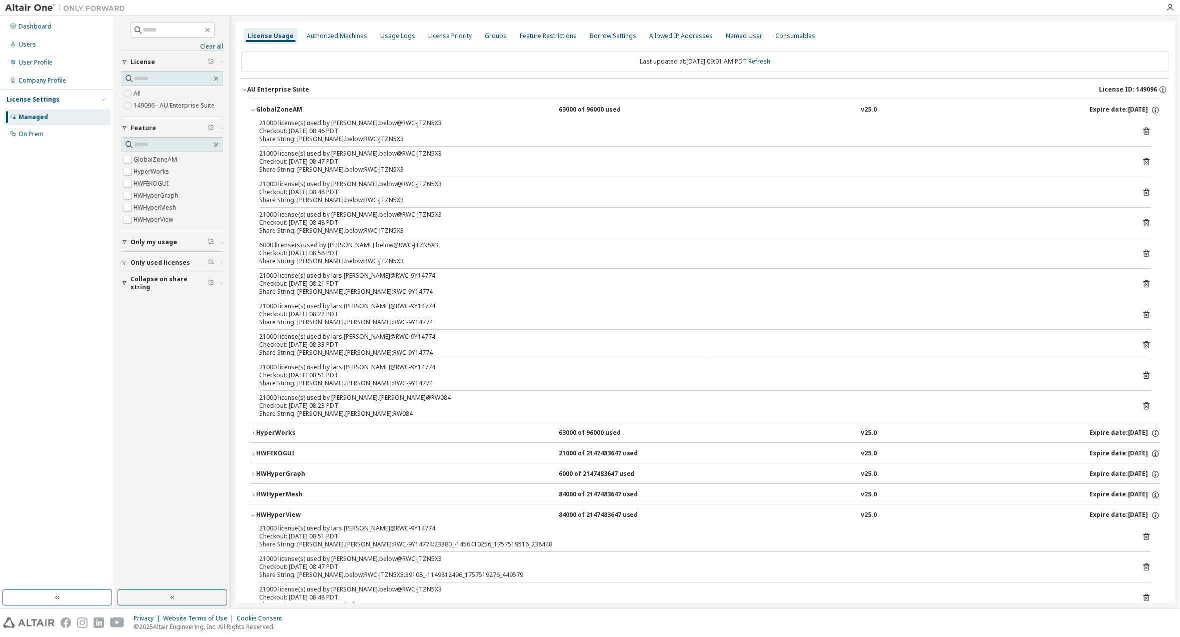
click at [254, 515] on icon "button" at bounding box center [253, 516] width 4 height 2
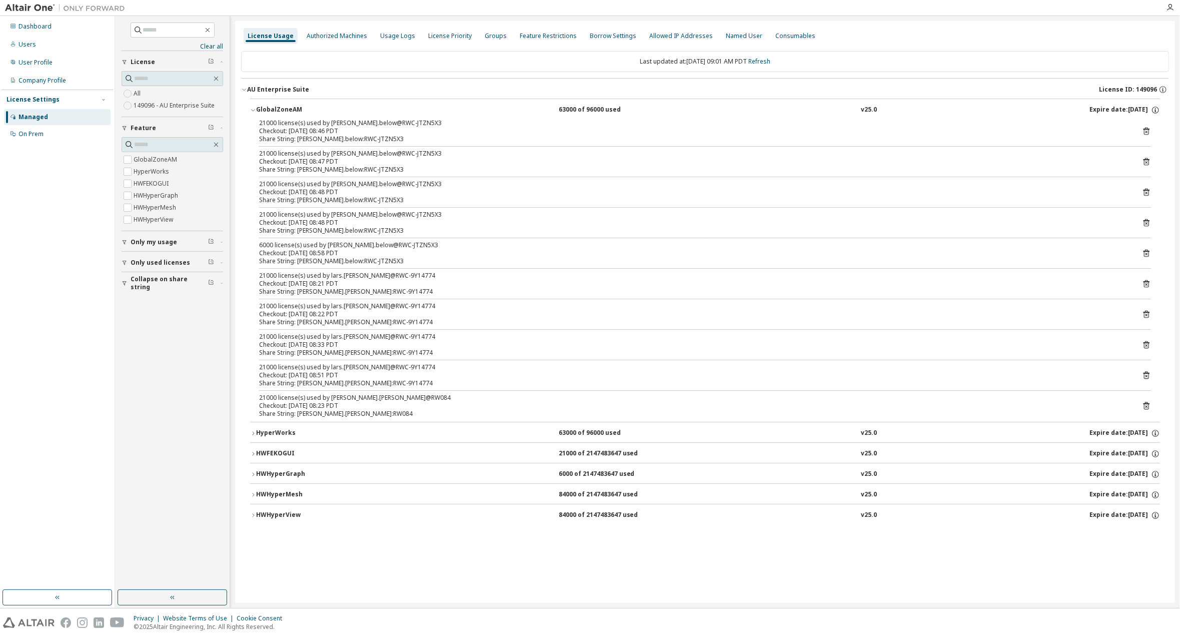
click at [254, 430] on icon "button" at bounding box center [253, 433] width 6 height 6
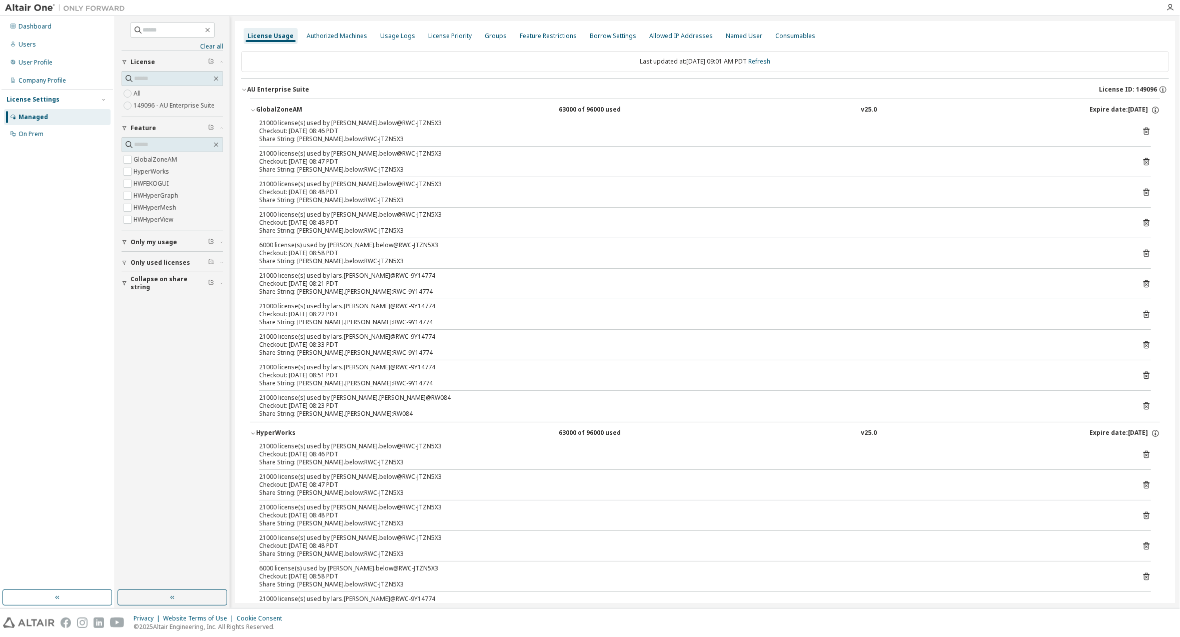
click at [254, 430] on icon "button" at bounding box center [253, 433] width 6 height 6
